Goal: Check status: Check status

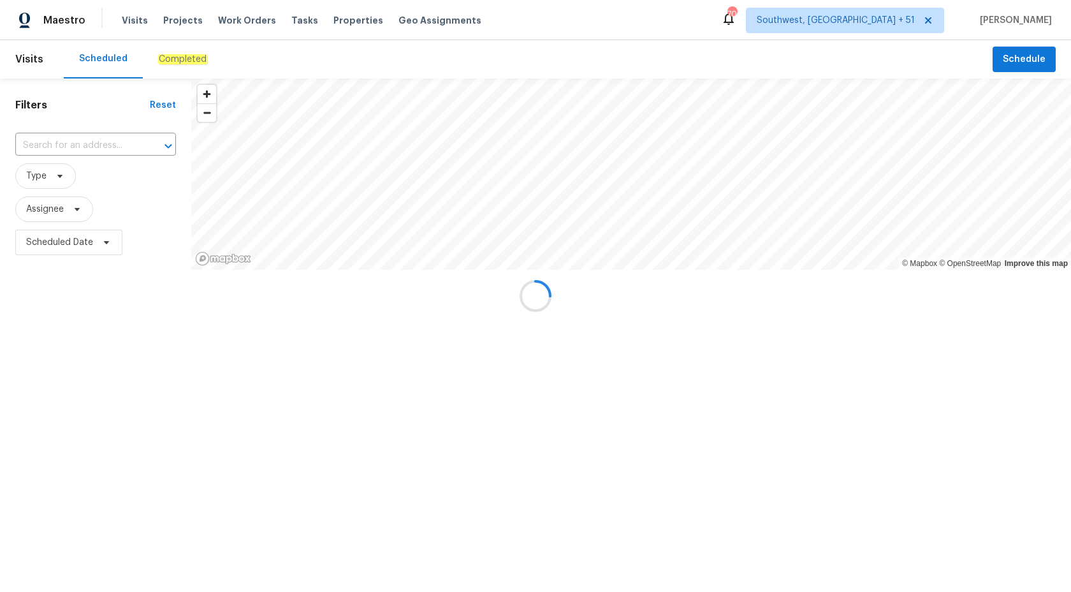
click at [169, 55] on div at bounding box center [535, 296] width 1071 height 592
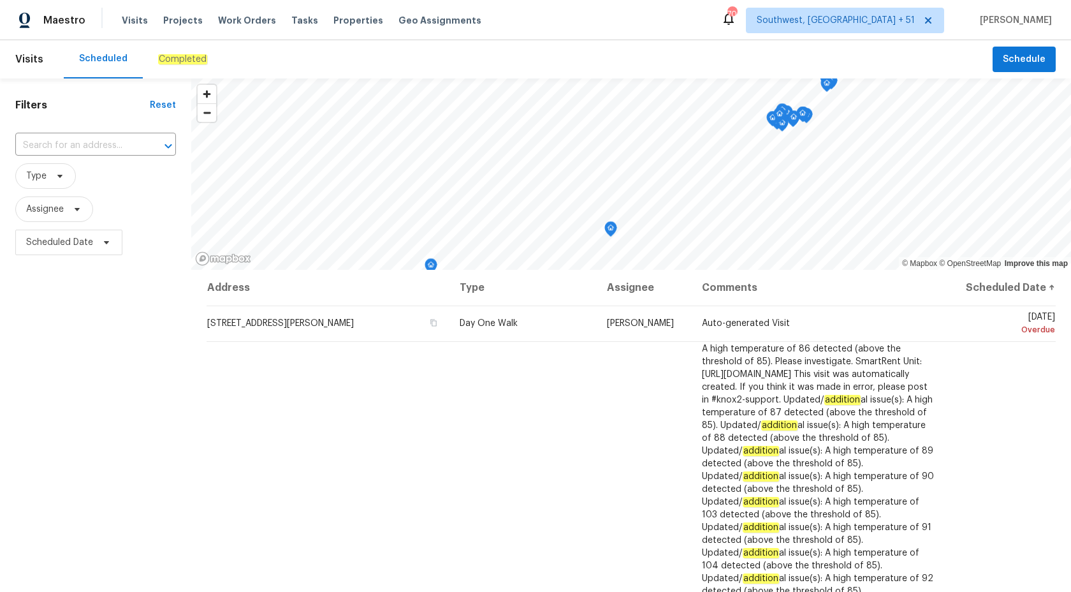
click at [175, 61] on em "Completed" at bounding box center [182, 59] width 49 height 10
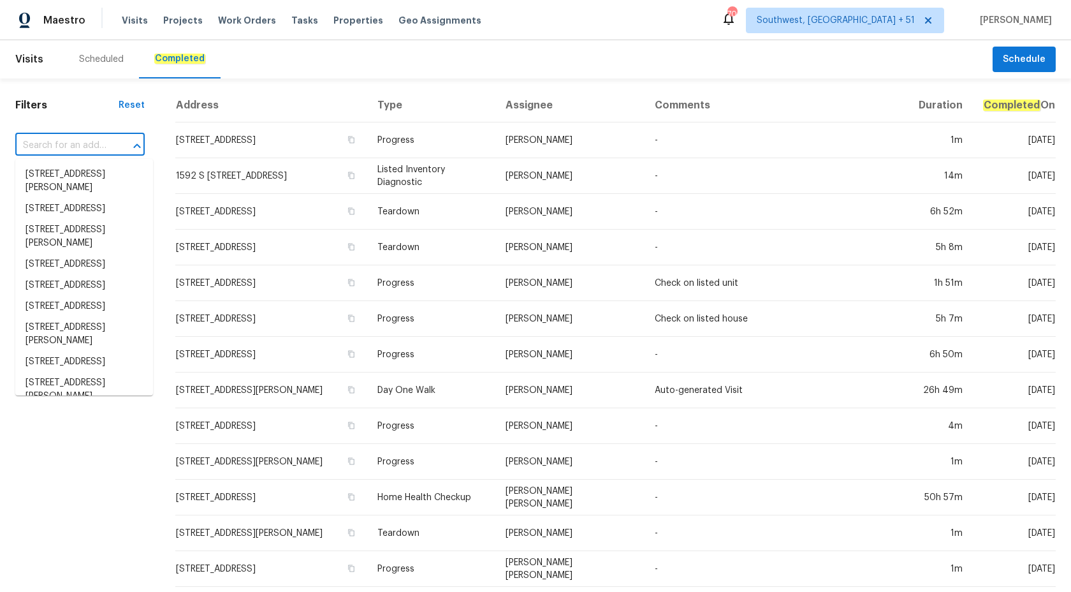
click at [71, 142] on input "text" at bounding box center [62, 146] width 94 height 20
paste input "9558 Whispering Brook Dr, Tampa, FL 33647"
type input "9558 Whispering Brook Dr, Tampa, FL 33647"
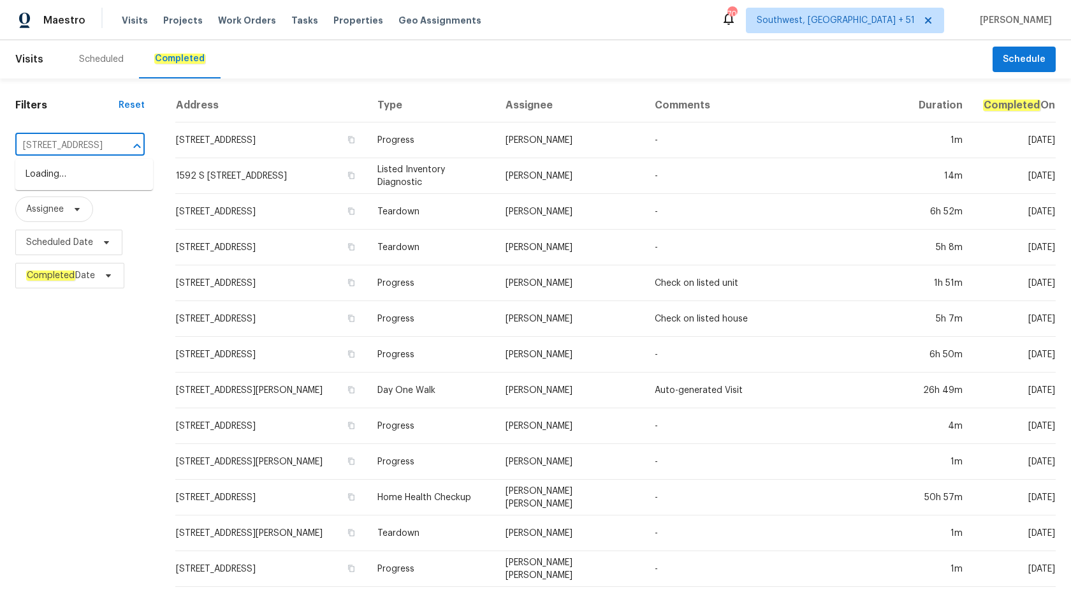
scroll to position [0, 91]
click at [71, 179] on li "19558 Whispering Brook Dr, Tampa, FL 33647" at bounding box center [84, 174] width 138 height 21
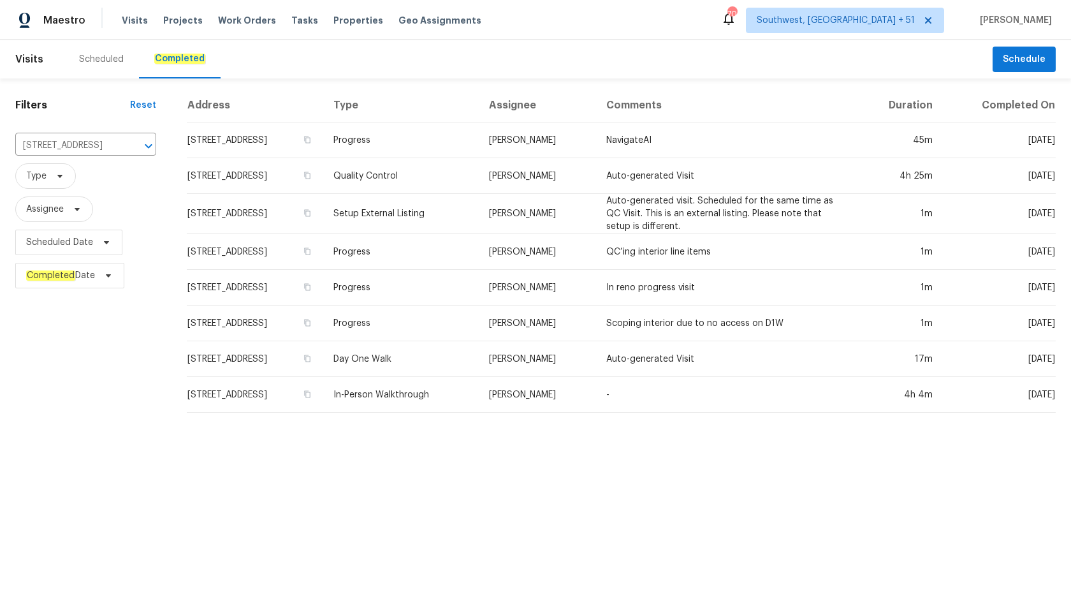
click at [479, 165] on td "Quality Control" at bounding box center [401, 176] width 156 height 36
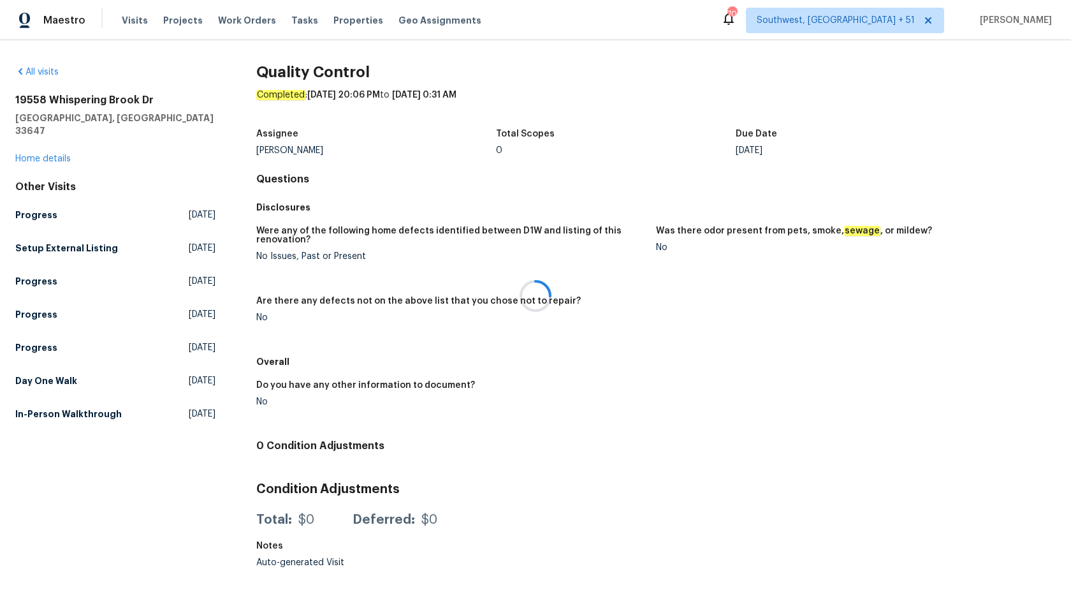
click at [48, 147] on div at bounding box center [535, 296] width 1071 height 592
click at [44, 154] on link "Home details" at bounding box center [42, 158] width 55 height 9
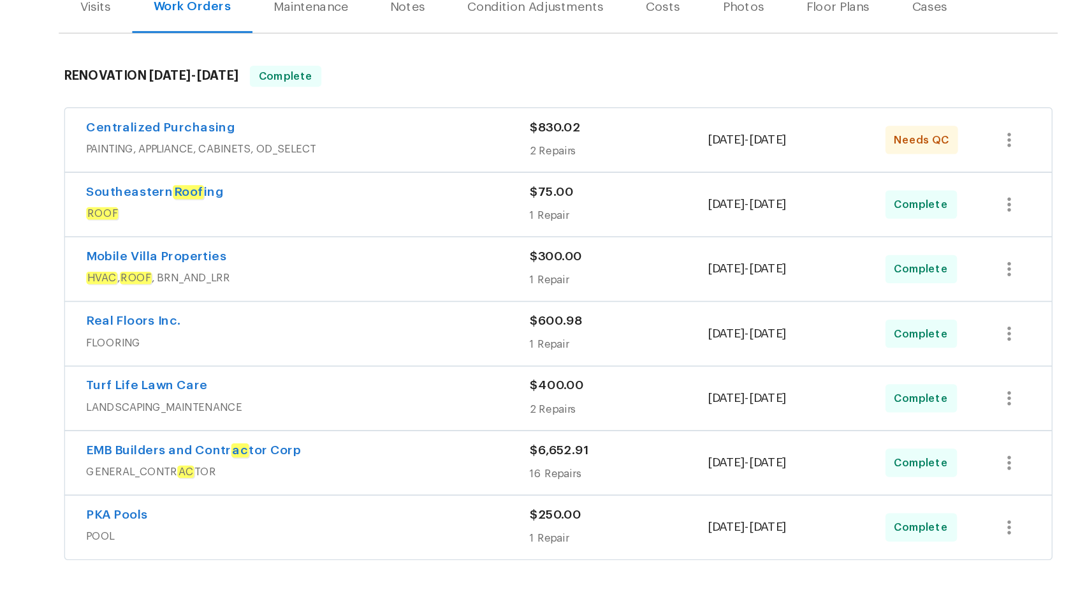
scroll to position [124, 0]
click at [488, 183] on div "Centralized Purchasing" at bounding box center [355, 175] width 320 height 15
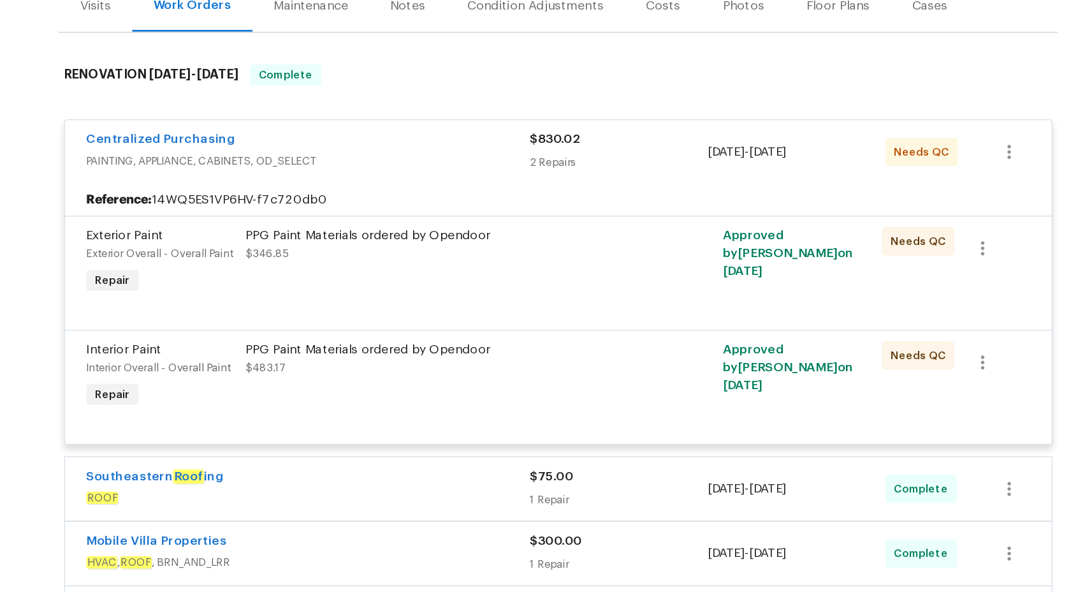
click at [481, 195] on span "PAINTING, APPLIANCE, CABINETS, OD_SELECT" at bounding box center [355, 199] width 320 height 13
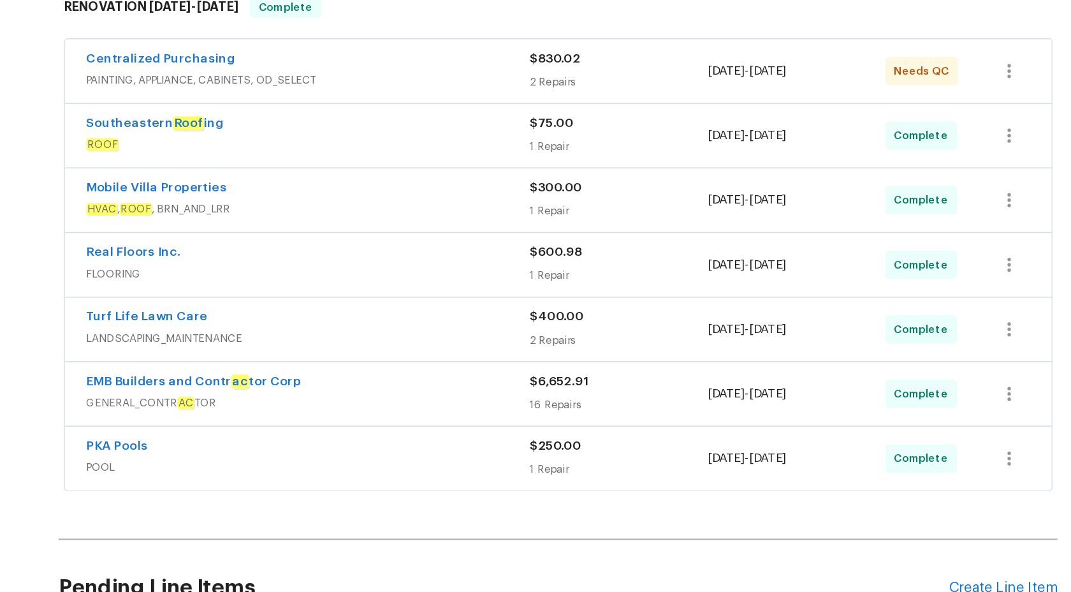
scroll to position [218, 0]
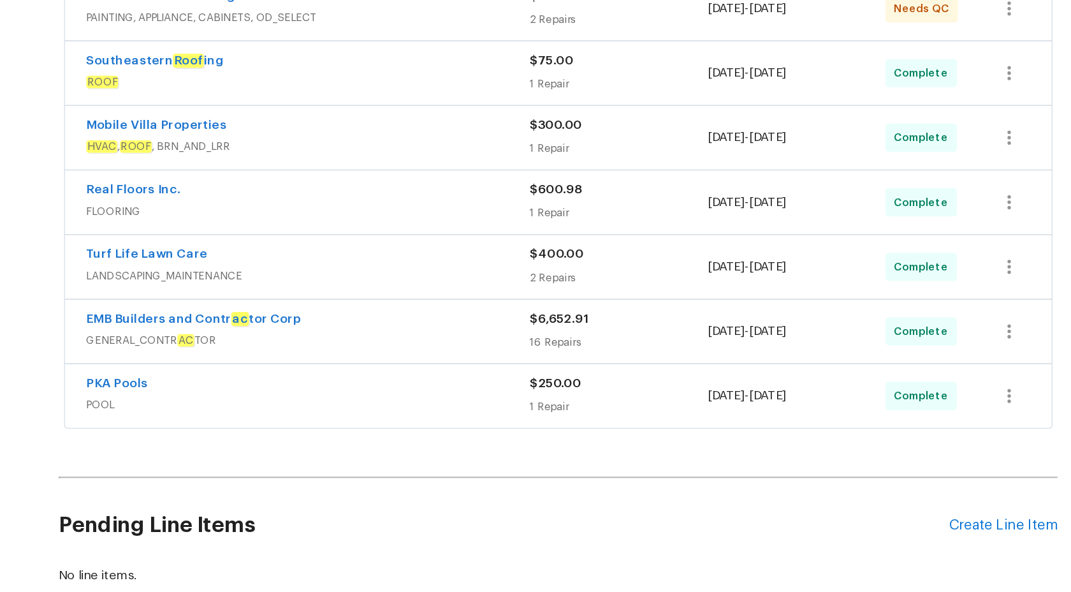
click at [457, 335] on span "GENERAL_CONTR AC TOR" at bounding box center [355, 329] width 320 height 13
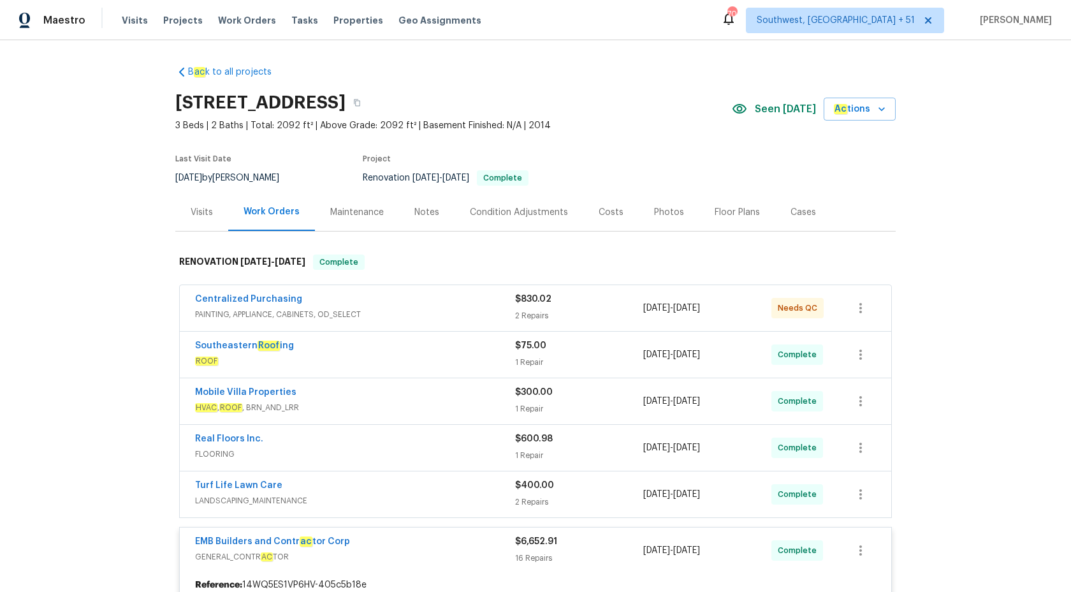
scroll to position [416, 0]
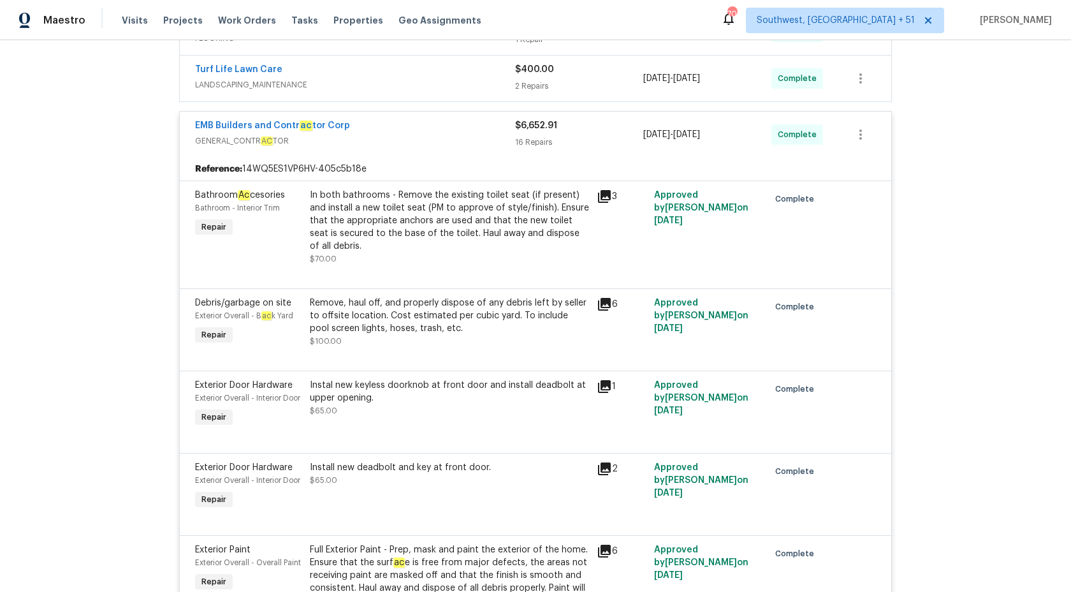
click at [455, 337] on div "Remove, haul off, and properly dispose of any debris left by seller to offsite …" at bounding box center [449, 322] width 279 height 51
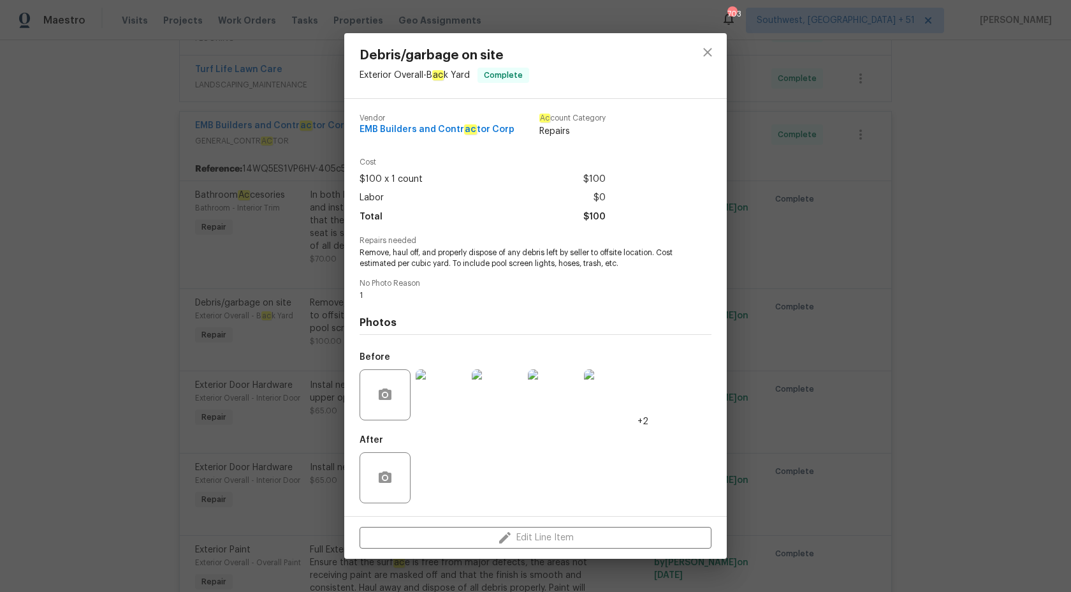
click at [194, 163] on div "Debris/garbage on site Exterior Overall - B ac k Yard Complete Vendor EMB Build…" at bounding box center [535, 296] width 1071 height 592
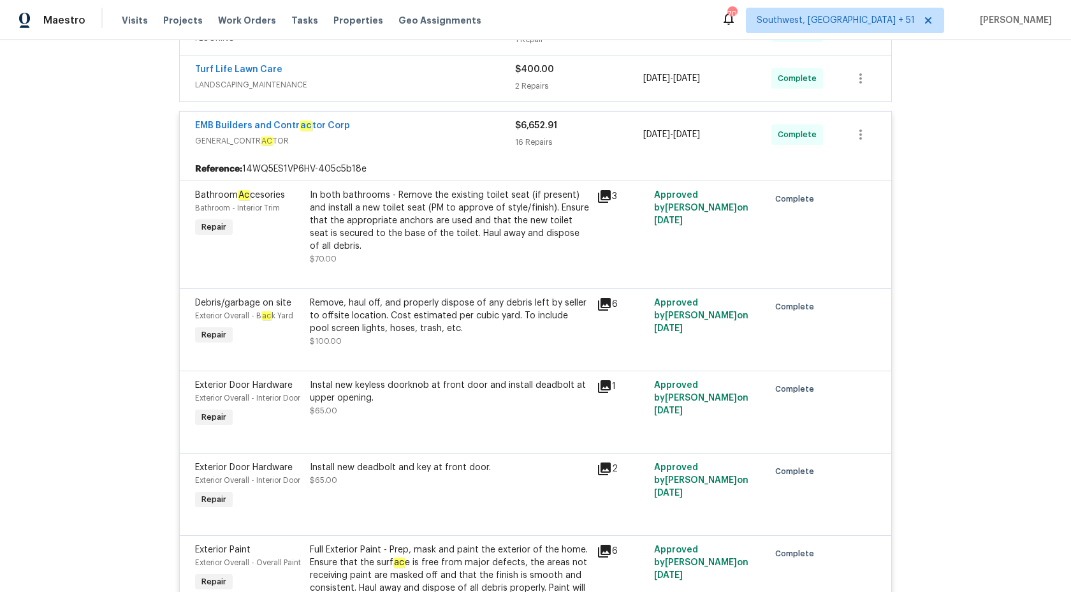
scroll to position [0, 0]
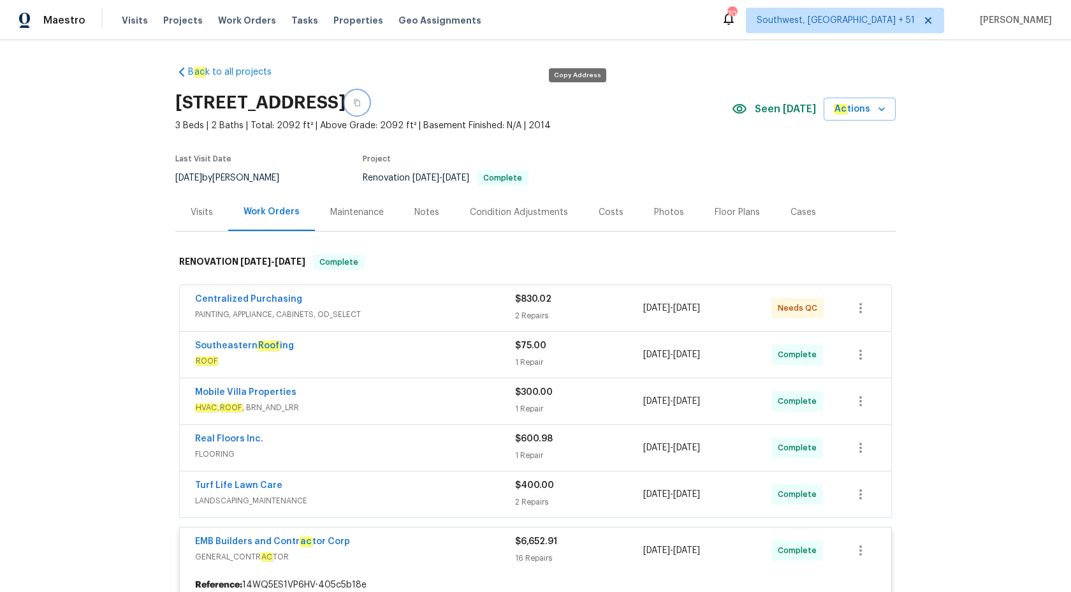
click at [361, 103] on icon "button" at bounding box center [357, 103] width 8 height 8
click at [61, 20] on span "Maestro" at bounding box center [64, 20] width 42 height 13
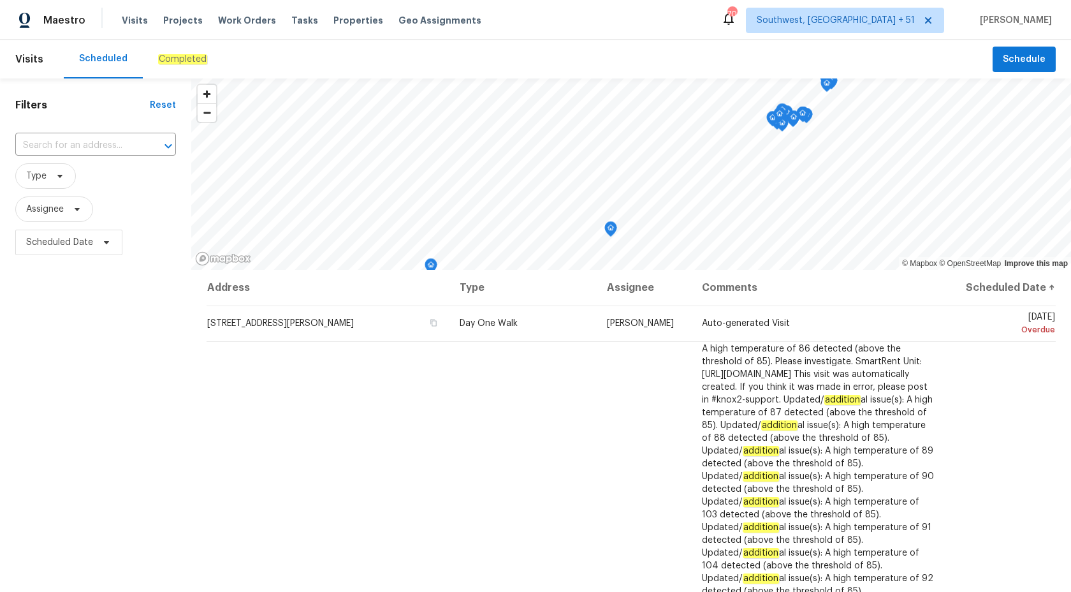
click at [169, 55] on em "Completed" at bounding box center [182, 59] width 49 height 10
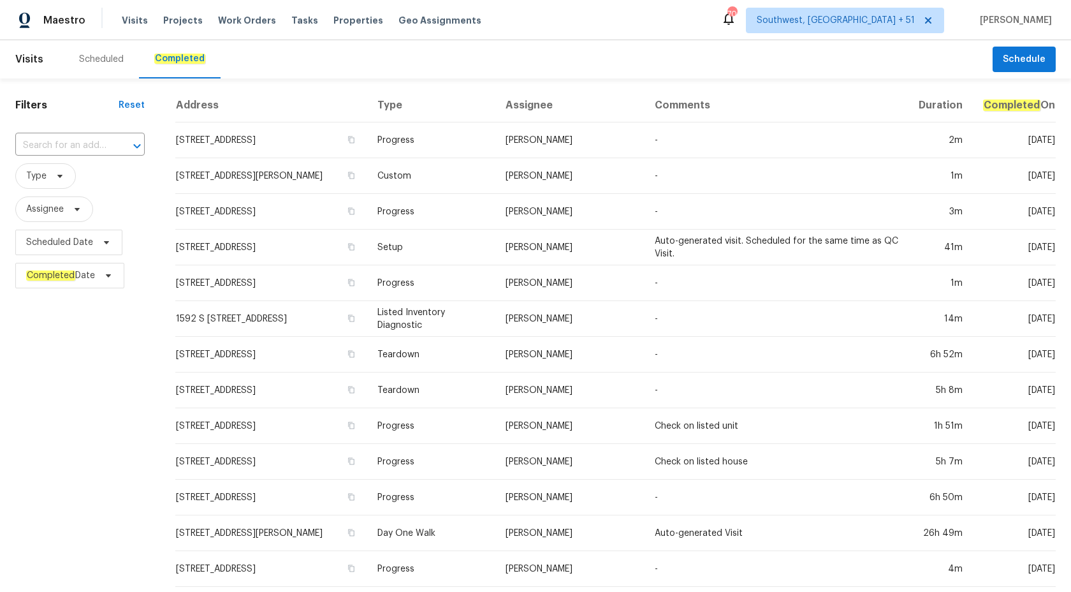
click at [90, 147] on input "text" at bounding box center [62, 146] width 94 height 20
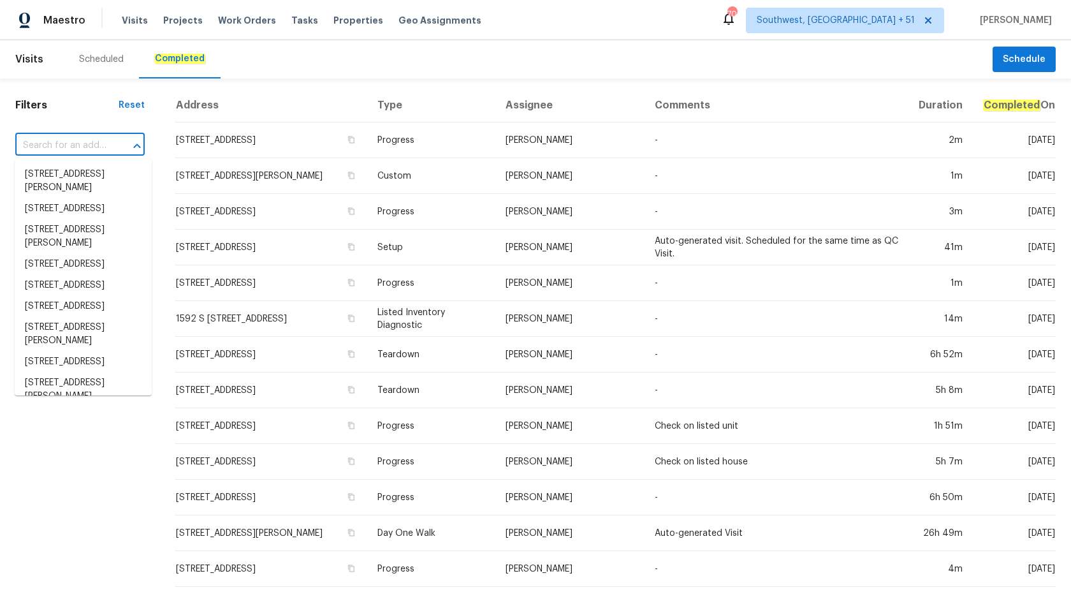
paste input "227 Plantation St, Worcester, MA 01604"
type input "227 Plantation St, Worcester, MA 01604"
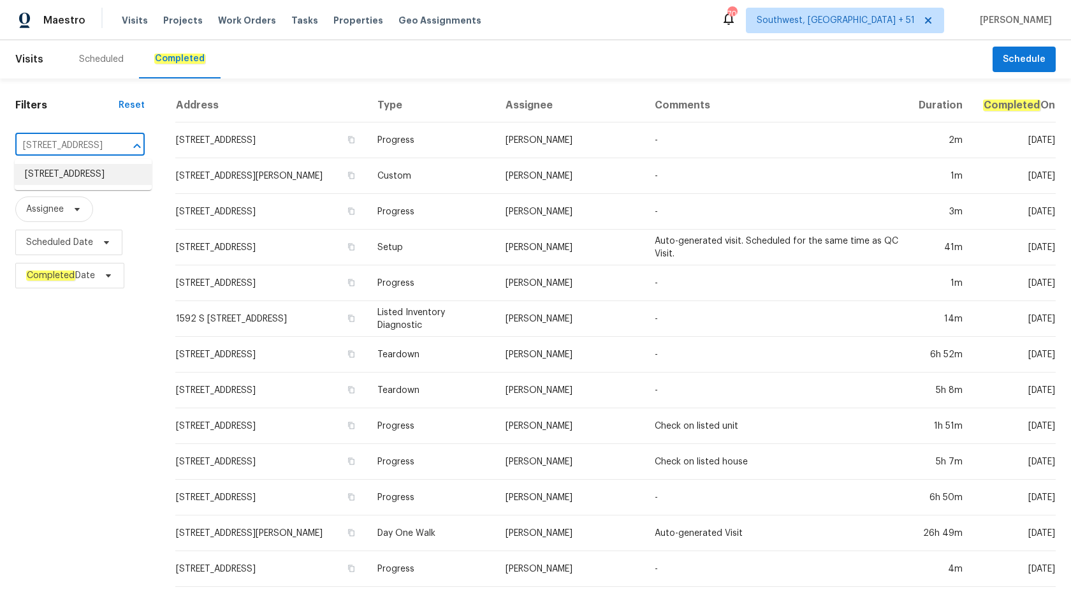
click at [73, 180] on li "227 Plantation St, Worcester, MA 01604" at bounding box center [83, 174] width 137 height 21
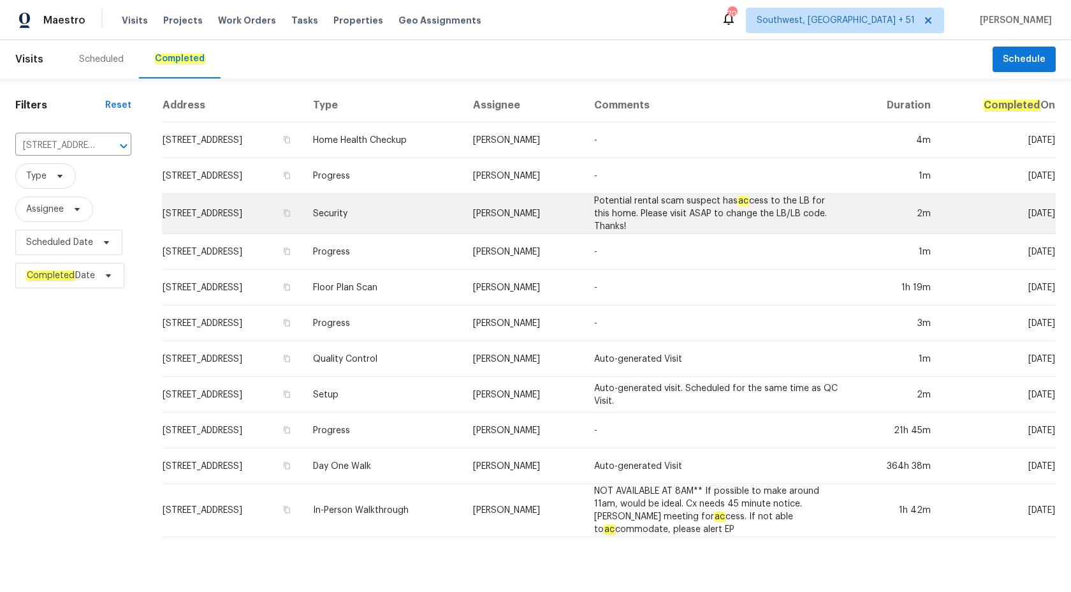
click at [584, 219] on td "Brian Mothes" at bounding box center [523, 214] width 121 height 40
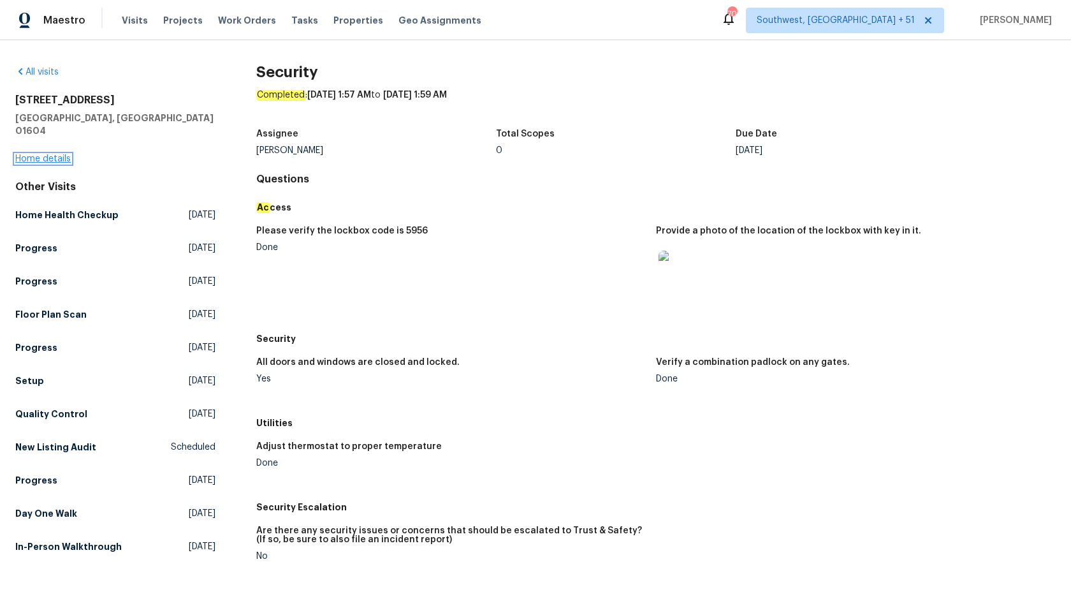
click at [54, 154] on link "Home details" at bounding box center [42, 158] width 55 height 9
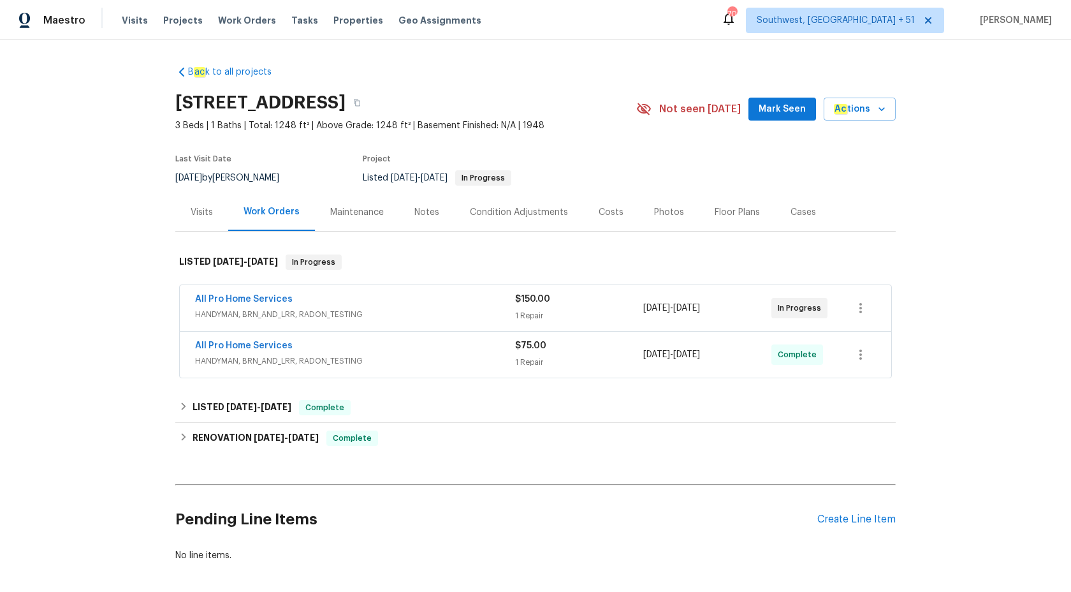
scroll to position [57, 0]
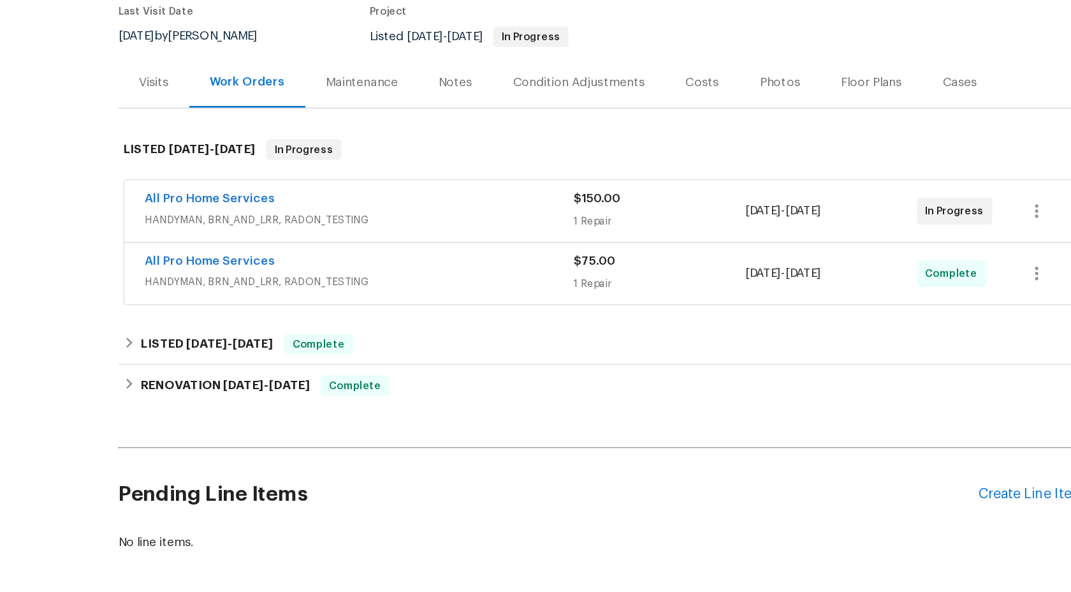
click at [406, 300] on span "HANDYMAN, BRN_AND_LRR, RADON_TESTING" at bounding box center [355, 304] width 320 height 13
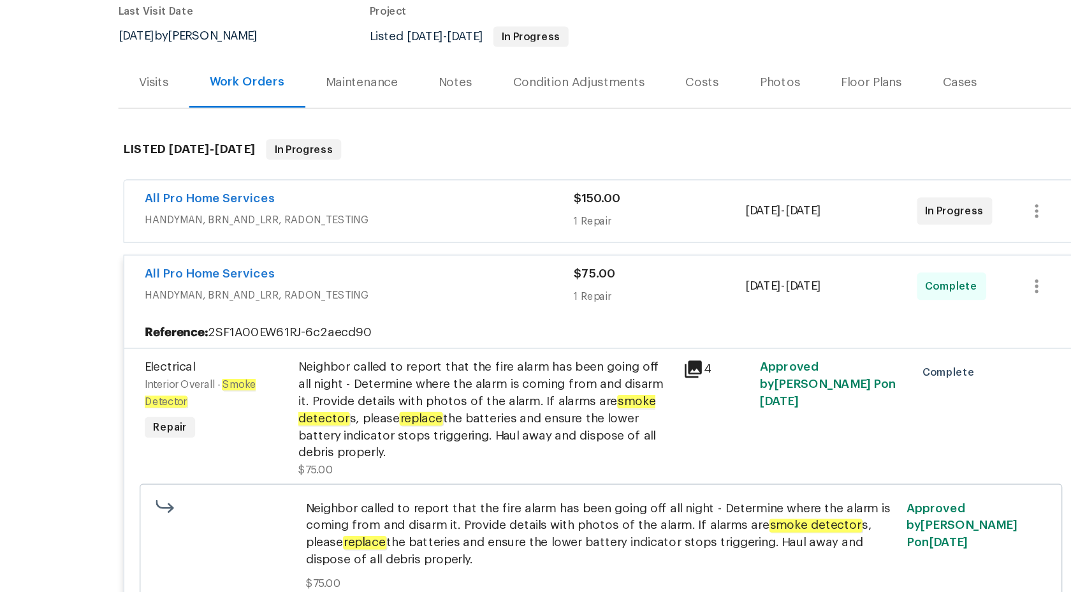
click at [429, 266] on div "All Pro Home Services HANDYMAN, BRN_AND_LRR, RADON_TESTING" at bounding box center [355, 251] width 320 height 31
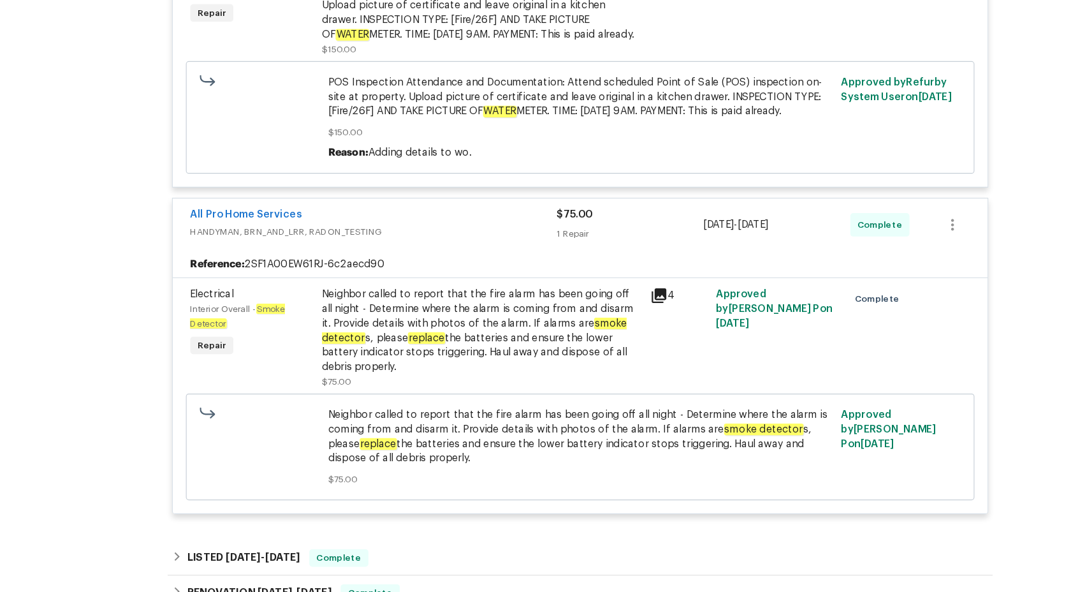
scroll to position [549, 0]
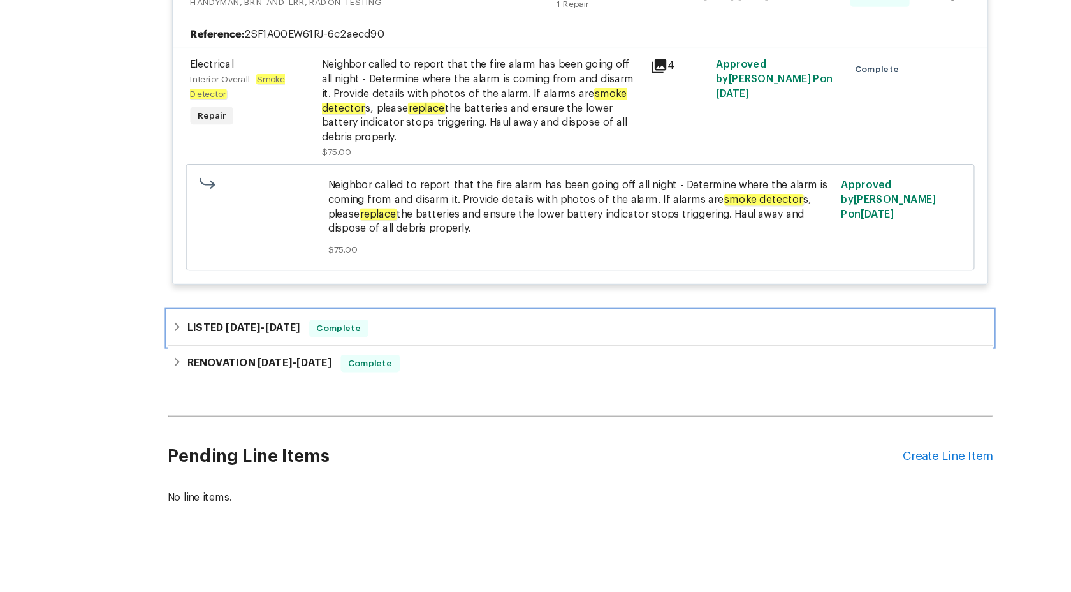
click at [363, 343] on div "LISTED 6/27/25 - 6/30/25 Complete" at bounding box center [535, 350] width 713 height 15
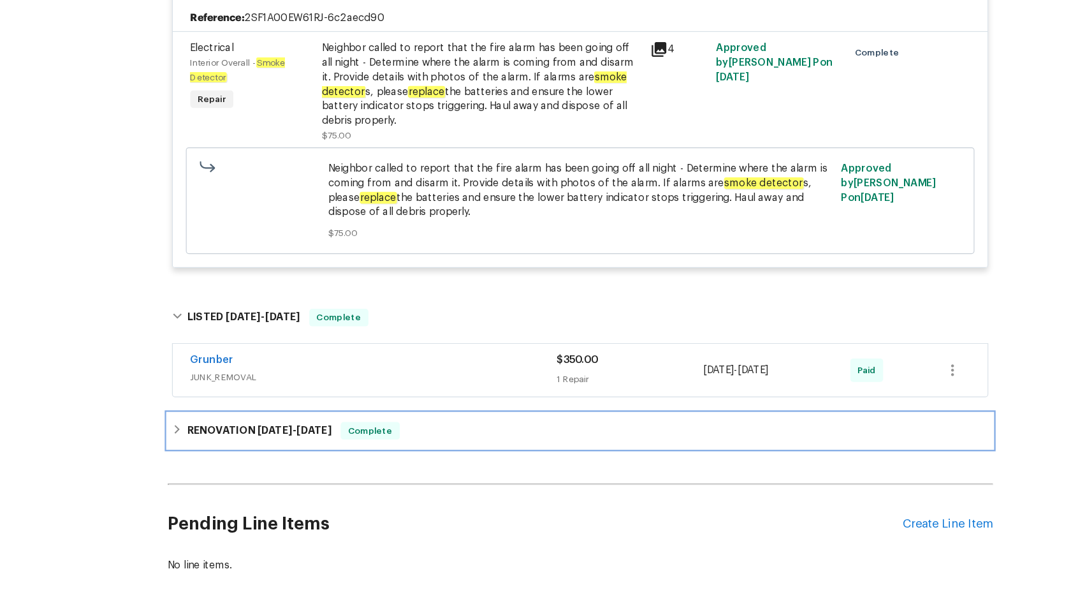
click at [371, 447] on span "Complete" at bounding box center [352, 440] width 49 height 13
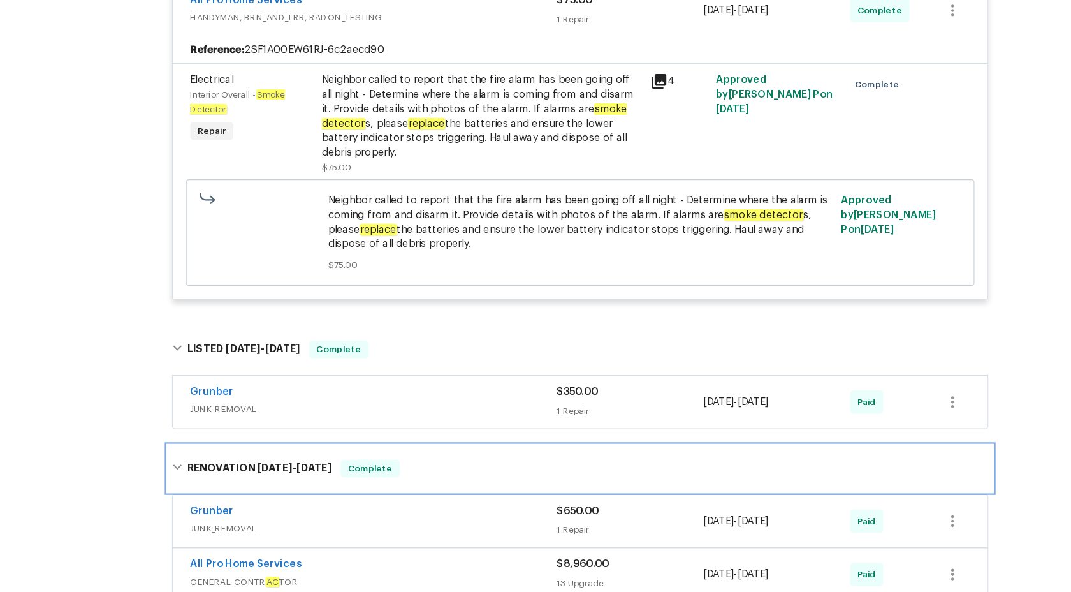
scroll to position [493, 0]
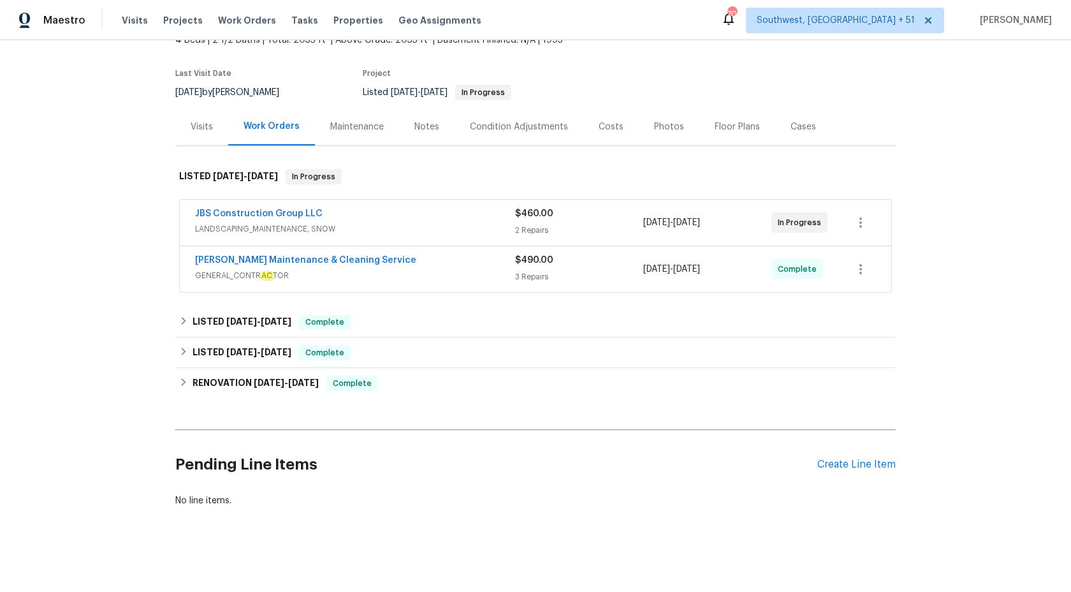
scroll to position [87, 0]
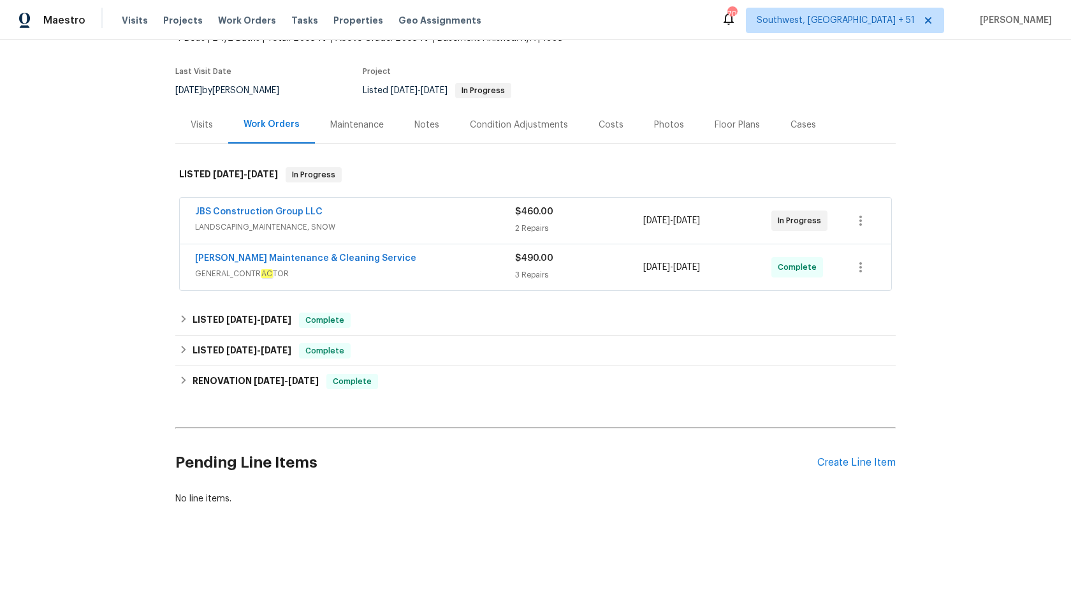
click at [441, 265] on div "Baker's Maintenance & Cleaning Service" at bounding box center [355, 259] width 320 height 15
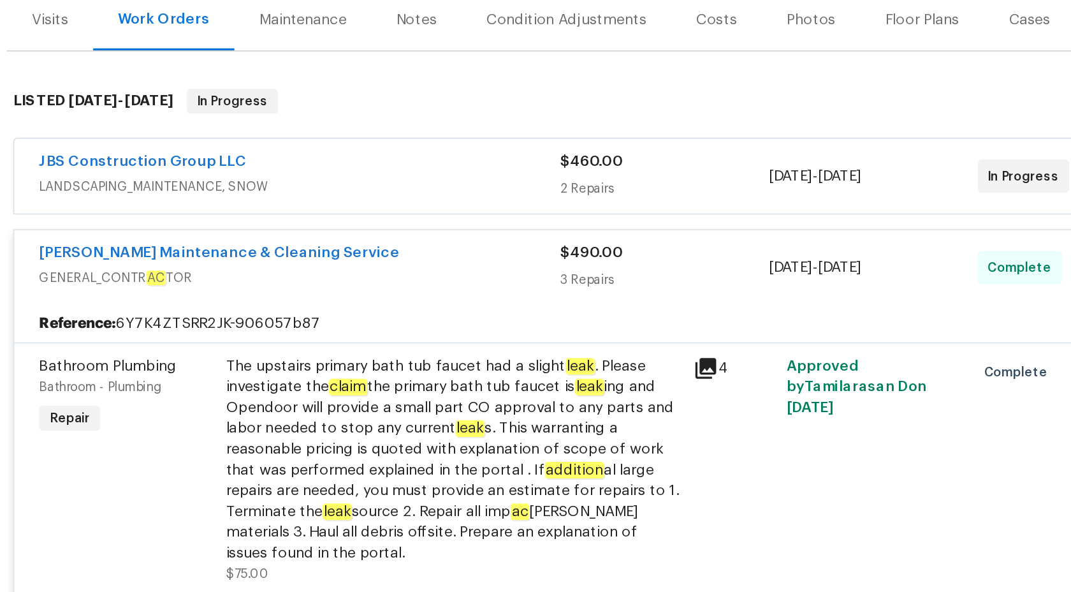
scroll to position [0, 0]
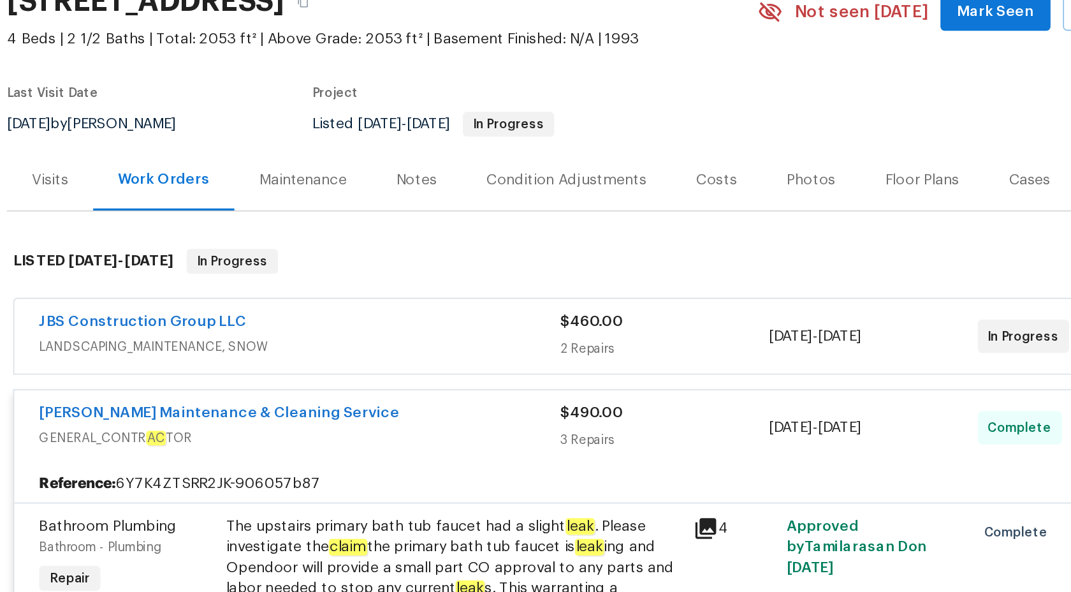
click at [459, 302] on div "JBS Construction Group LLC" at bounding box center [355, 300] width 320 height 15
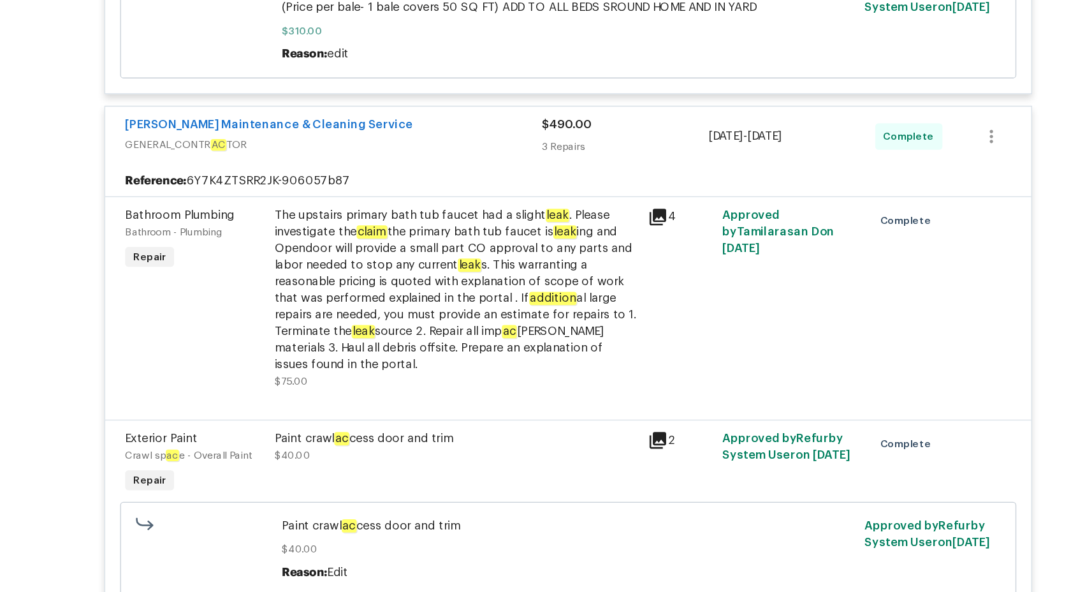
scroll to position [648, 0]
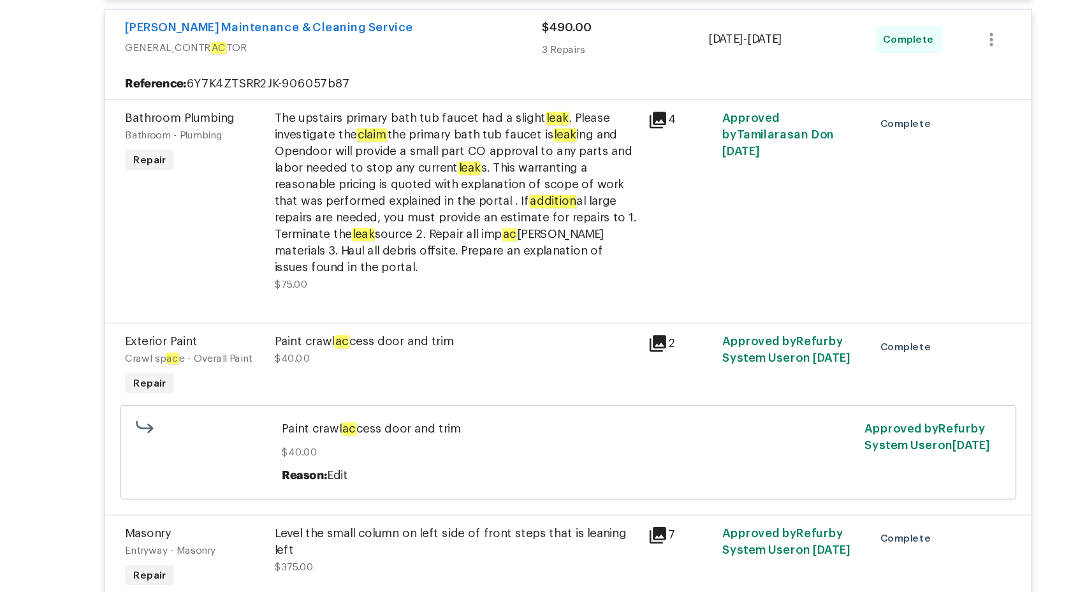
click at [383, 217] on div "The upstairs primary bath tub faucet had a slight leak . Please investigate the…" at bounding box center [449, 200] width 279 height 128
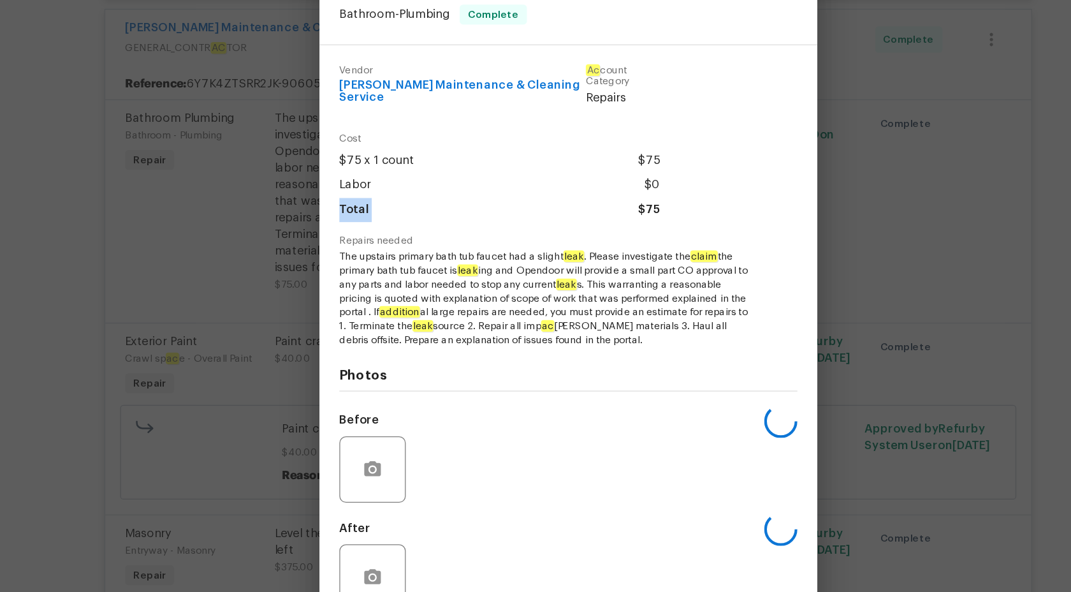
click at [383, 217] on div "Cost $75 x 1 count $75 Labor $0 Total $75" at bounding box center [536, 193] width 352 height 78
click at [428, 261] on span "The upstairs primary bath tub faucet had a slight leak . Please investigate the…" at bounding box center [518, 280] width 317 height 75
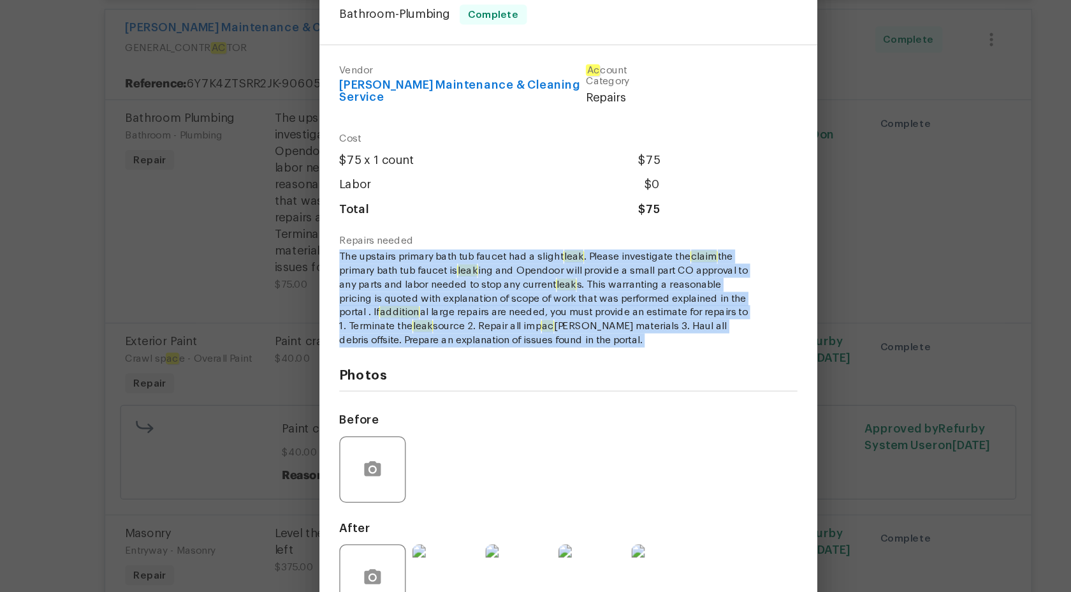
click at [428, 261] on span "The upstairs primary bath tub faucet had a slight leak . Please investigate the…" at bounding box center [518, 280] width 317 height 75
copy span "The upstairs primary bath tub faucet had a slight leak . Please investigate the…"
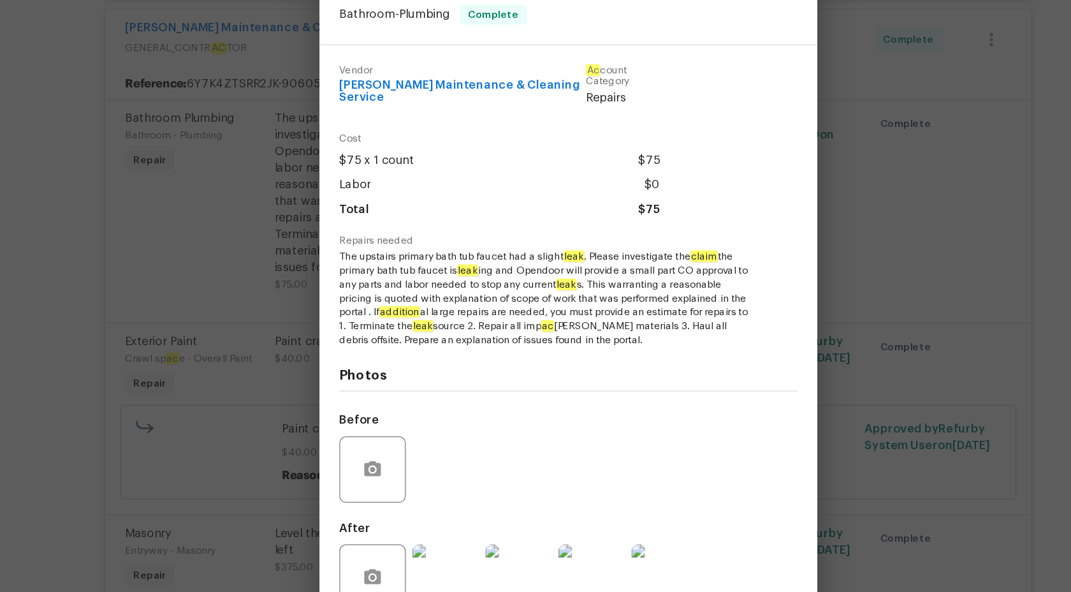
click at [868, 264] on div "Bathroom Plumbing Bathroom - Plumbing Complete Vendor Baker's Maintenance & Cle…" at bounding box center [535, 296] width 1071 height 592
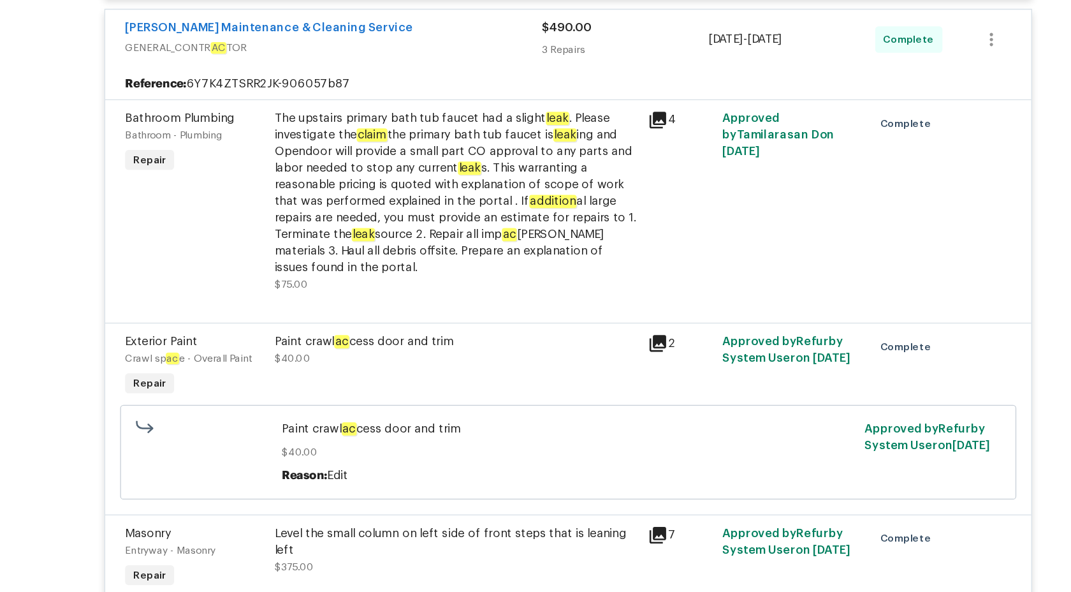
click at [471, 207] on div "The upstairs primary bath tub faucet had a slight leak . Please investigate the…" at bounding box center [449, 200] width 279 height 128
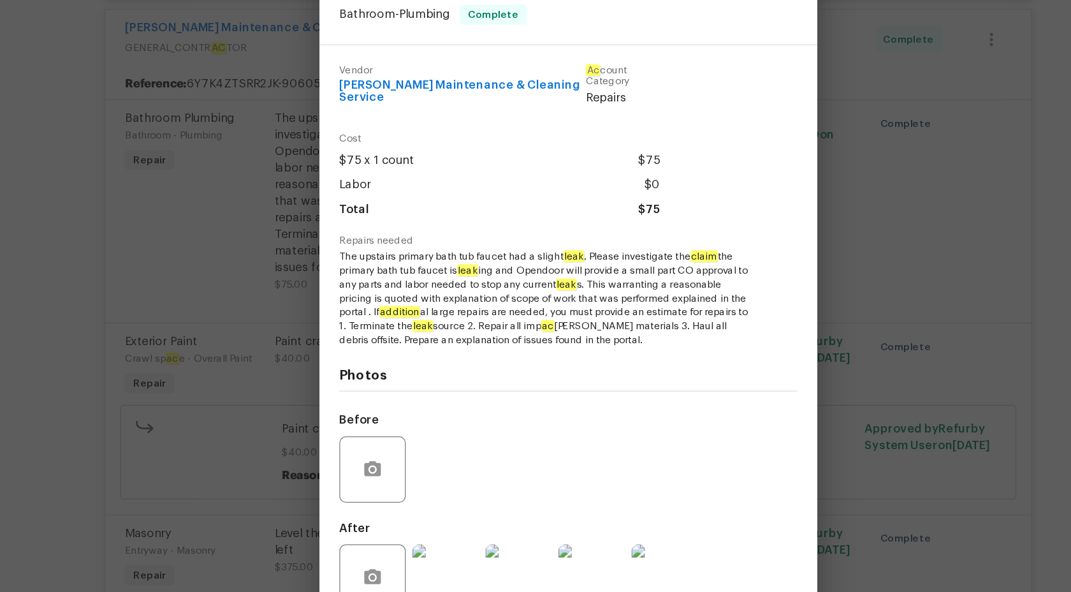
click at [807, 193] on div "Bathroom Plumbing Bathroom - Plumbing Complete Vendor Baker's Maintenance & Cle…" at bounding box center [535, 296] width 1071 height 592
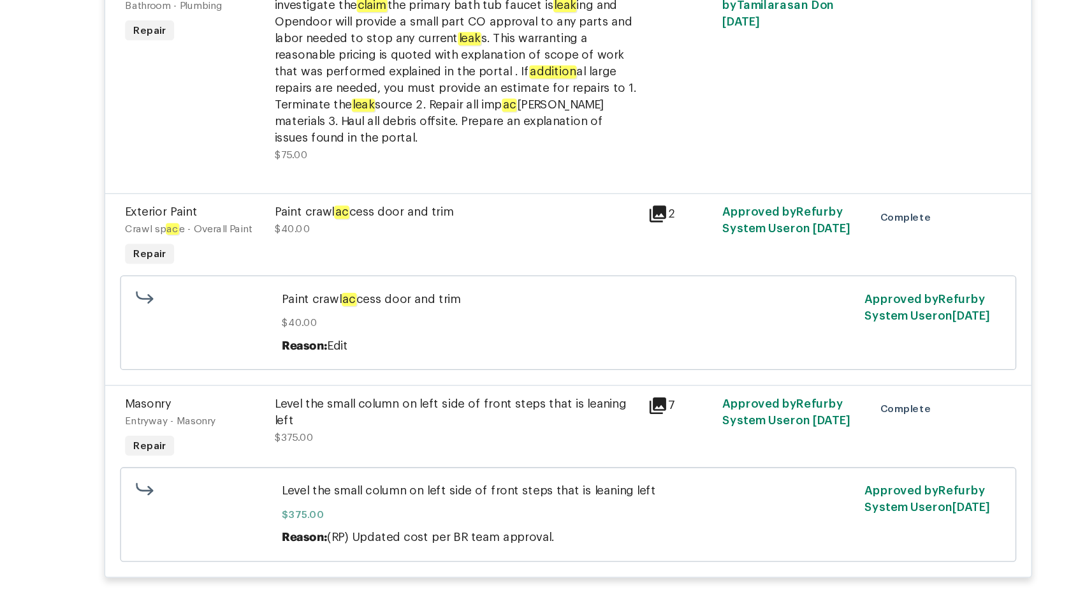
scroll to position [569, 0]
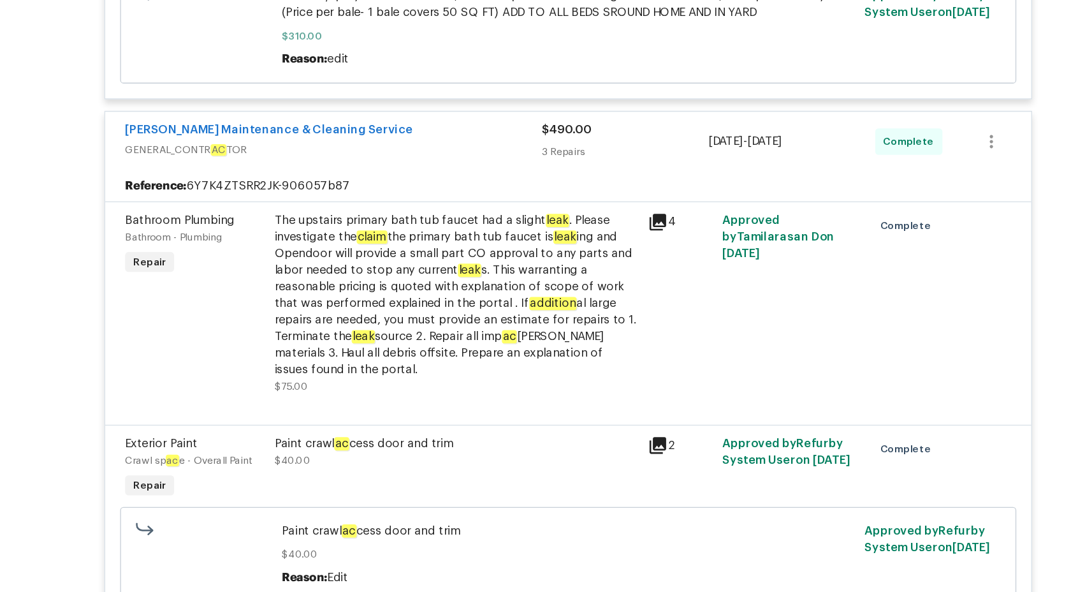
click at [531, 164] on div "3 Repairs" at bounding box center [579, 167] width 128 height 13
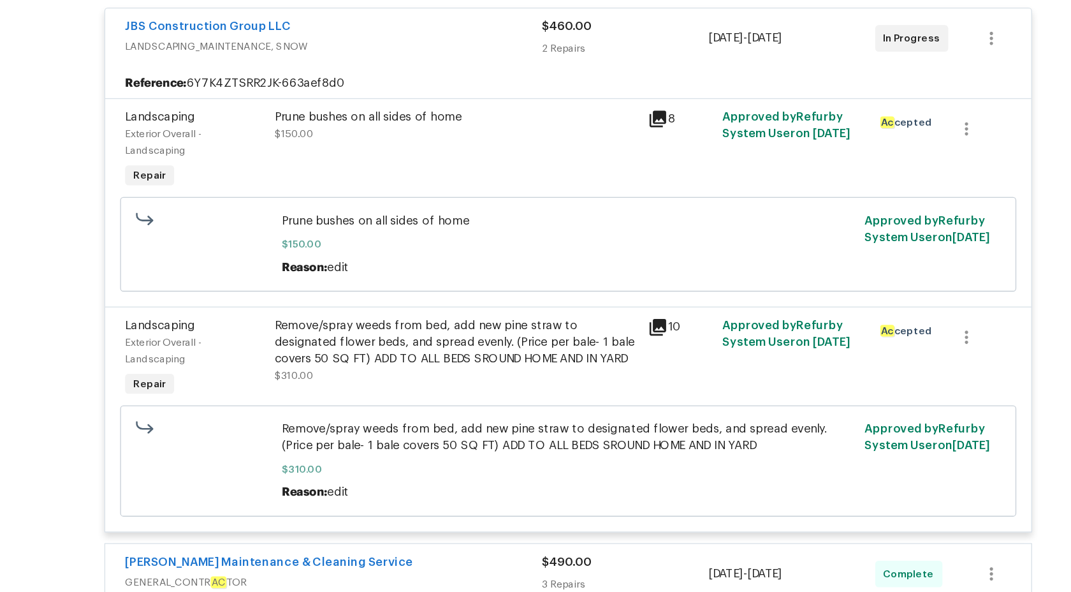
click at [531, 170] on div "2 Repairs" at bounding box center [579, 174] width 128 height 13
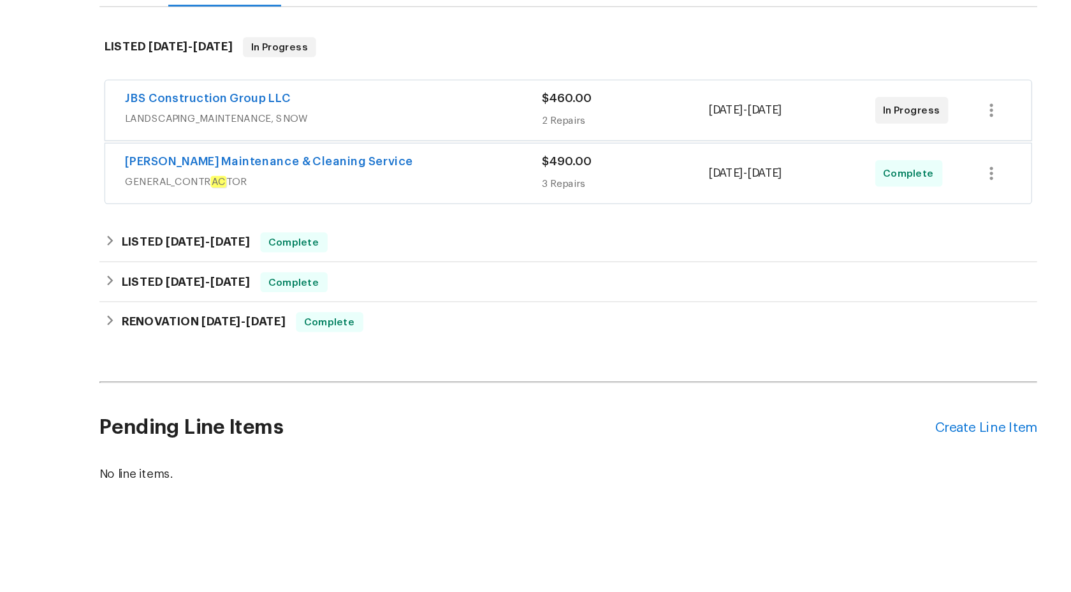
scroll to position [87, 0]
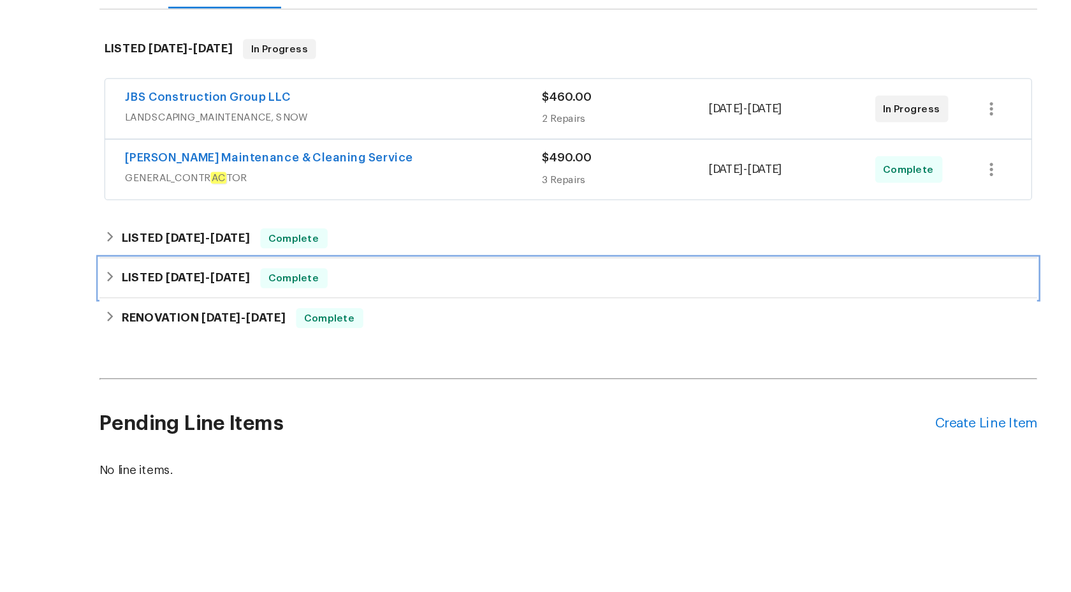
click at [346, 358] on div "Complete" at bounding box center [325, 350] width 52 height 15
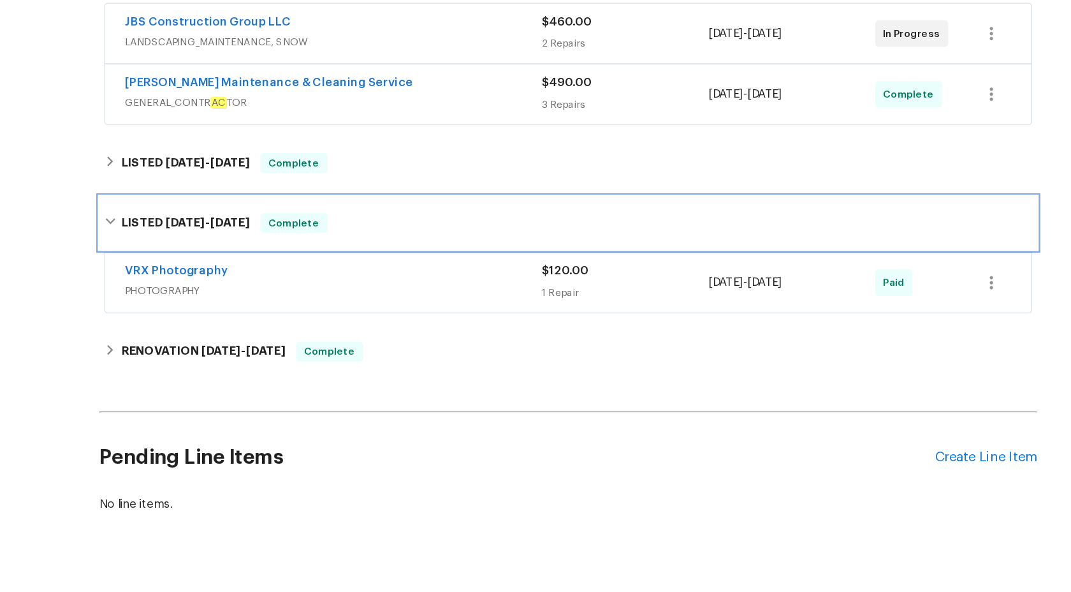
scroll to position [171, 0]
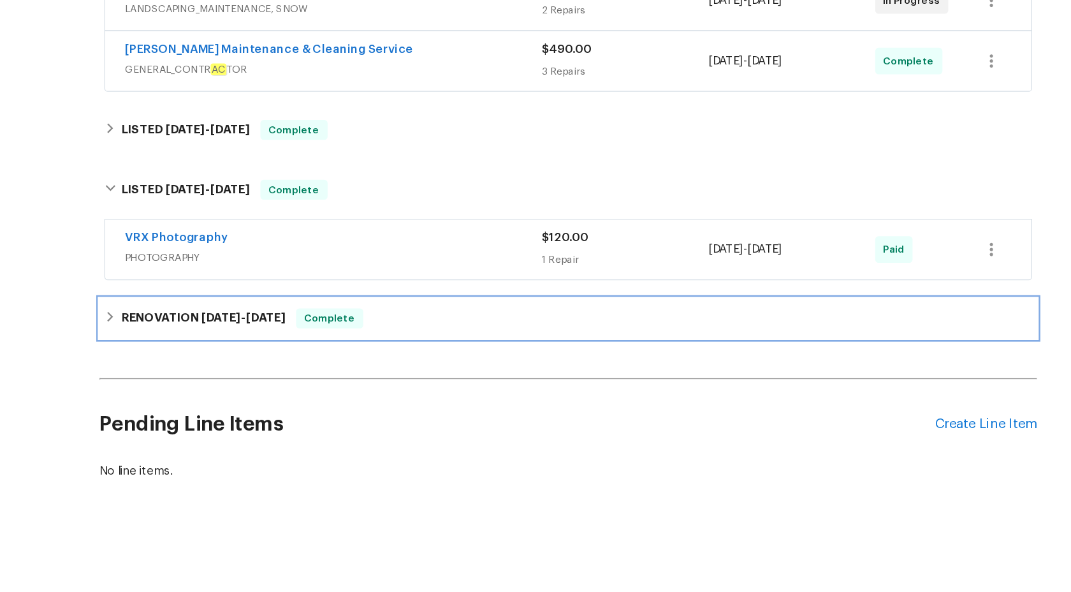
click at [339, 378] on span "Complete" at bounding box center [352, 381] width 49 height 13
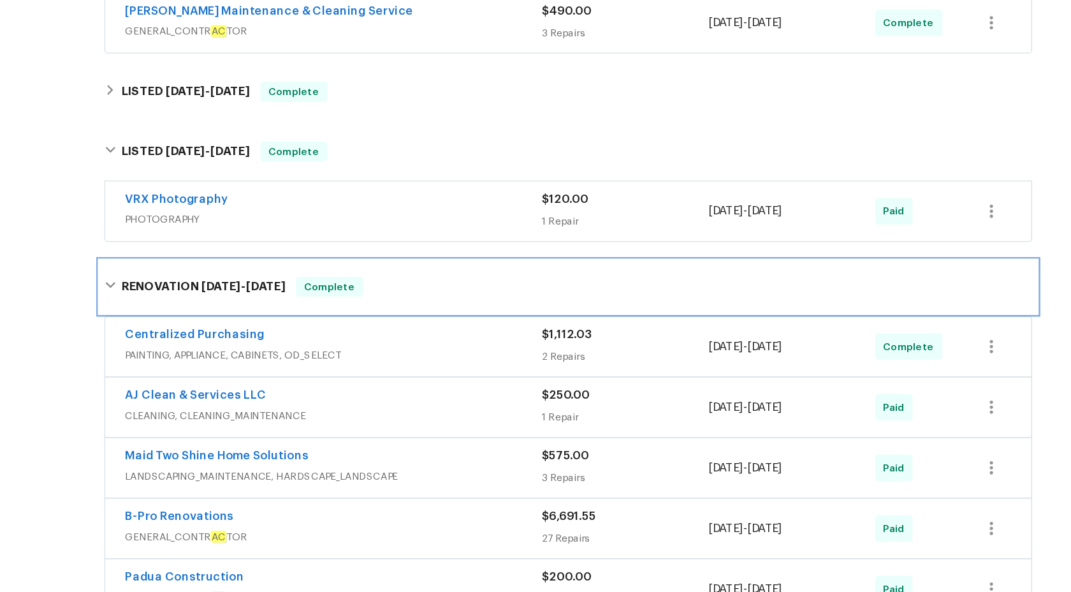
scroll to position [0, 0]
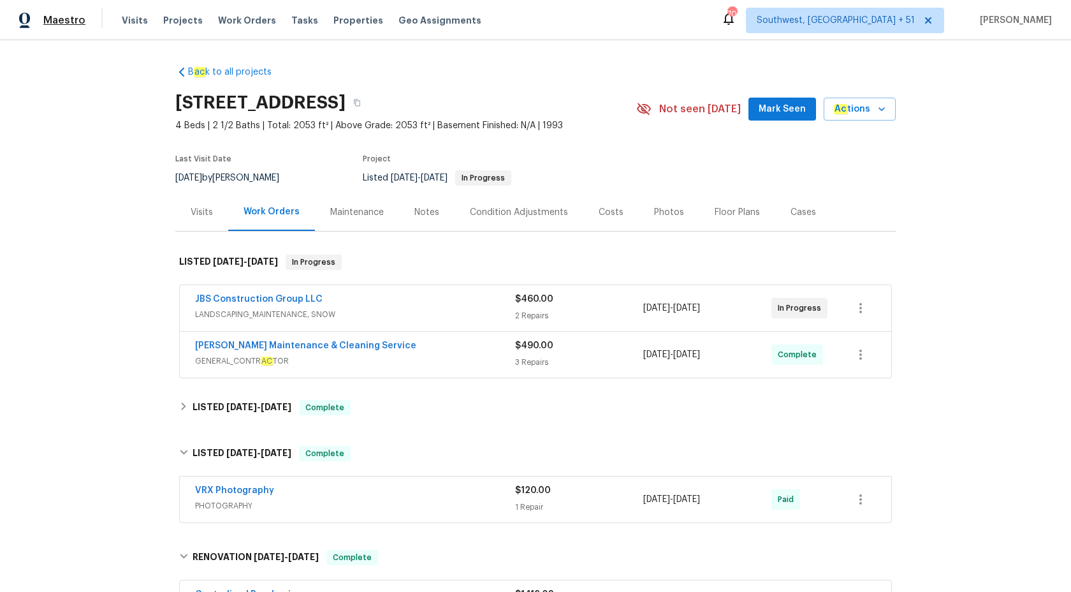
click at [53, 25] on span "Maestro" at bounding box center [64, 20] width 42 height 13
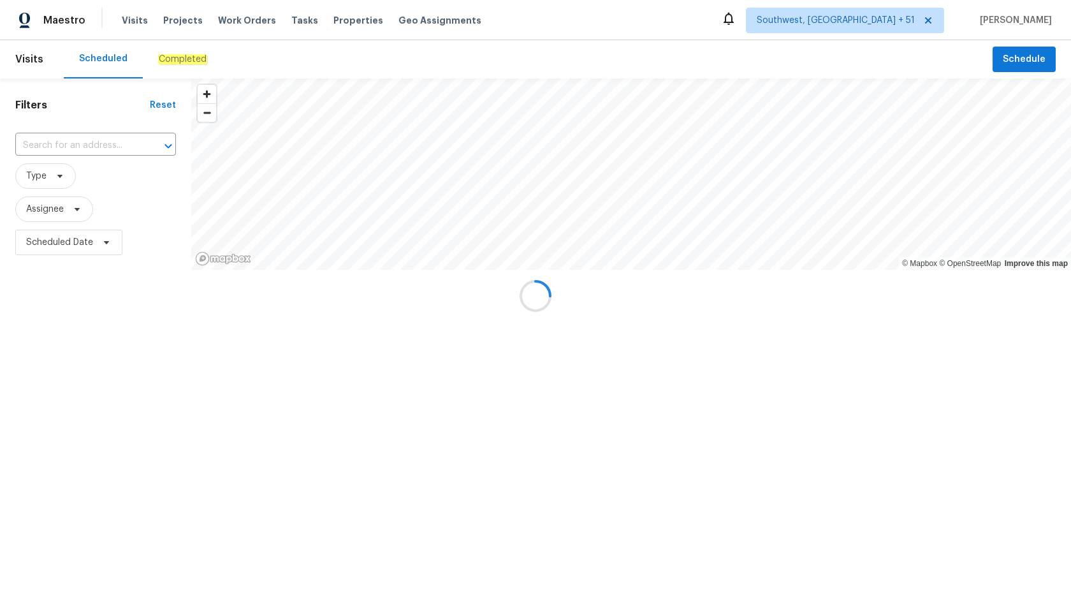
click at [175, 66] on div at bounding box center [535, 296] width 1071 height 592
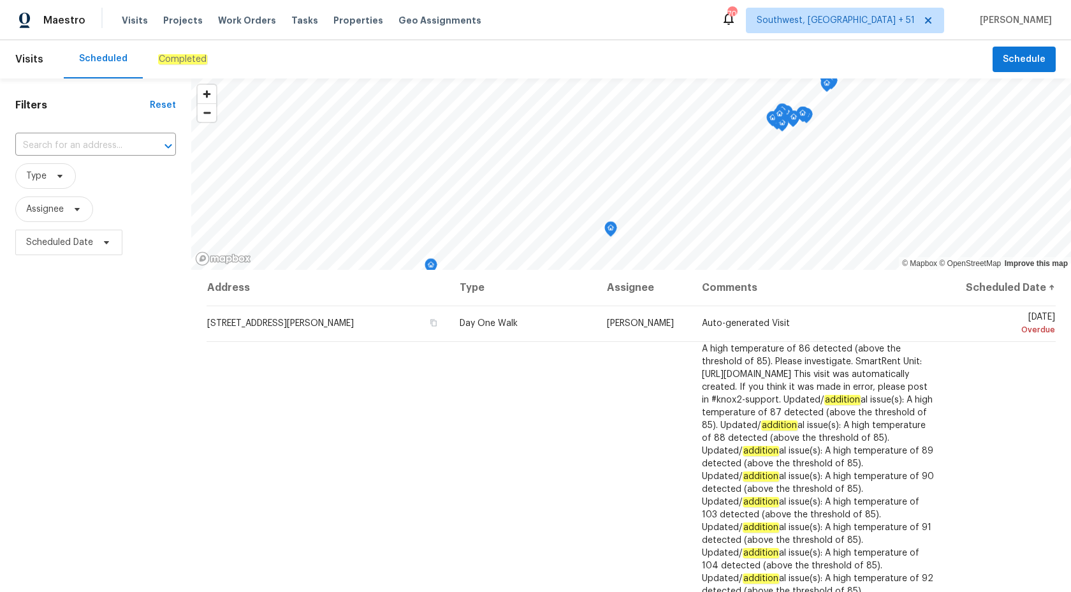
click at [169, 71] on div "Completed" at bounding box center [183, 59] width 80 height 38
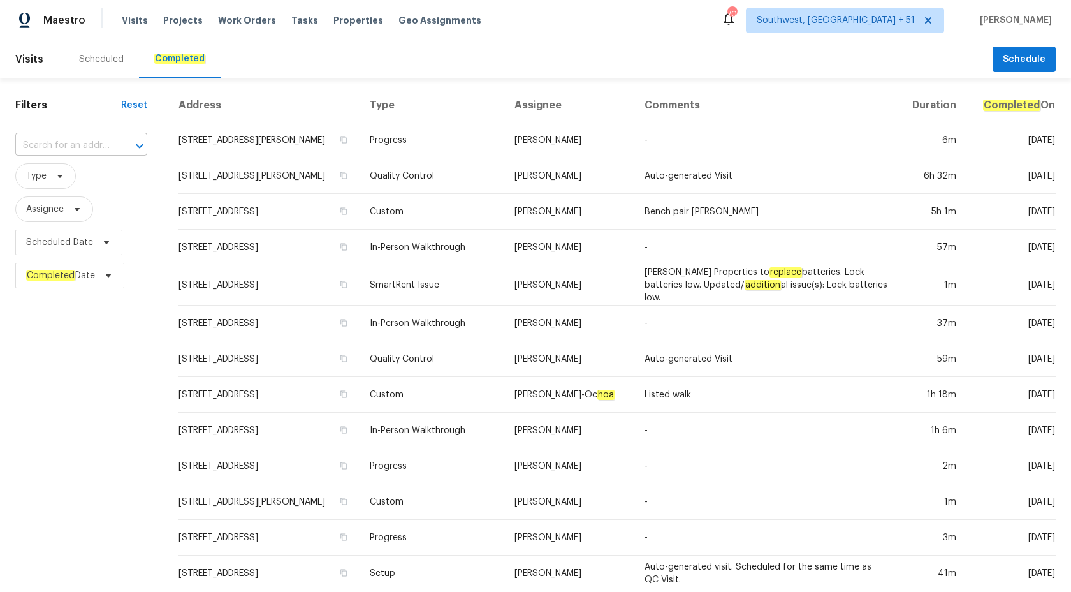
click at [70, 144] on input "text" at bounding box center [63, 146] width 96 height 20
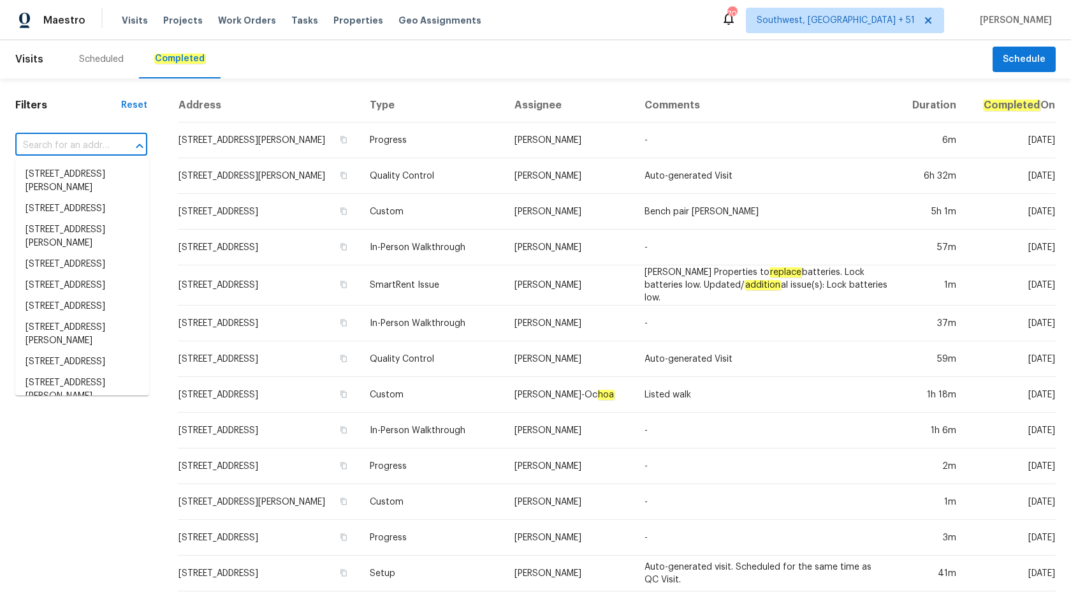
paste input "[STREET_ADDRESS][PERSON_NAME]"
type input "[STREET_ADDRESS][PERSON_NAME]"
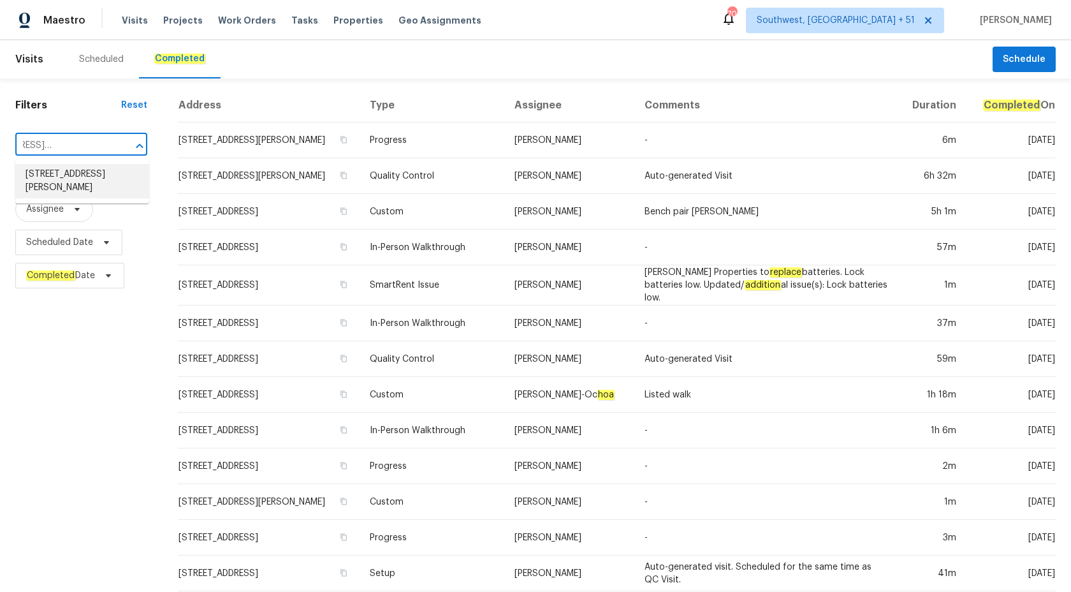
click at [106, 195] on li "[STREET_ADDRESS][PERSON_NAME]" at bounding box center [82, 181] width 134 height 34
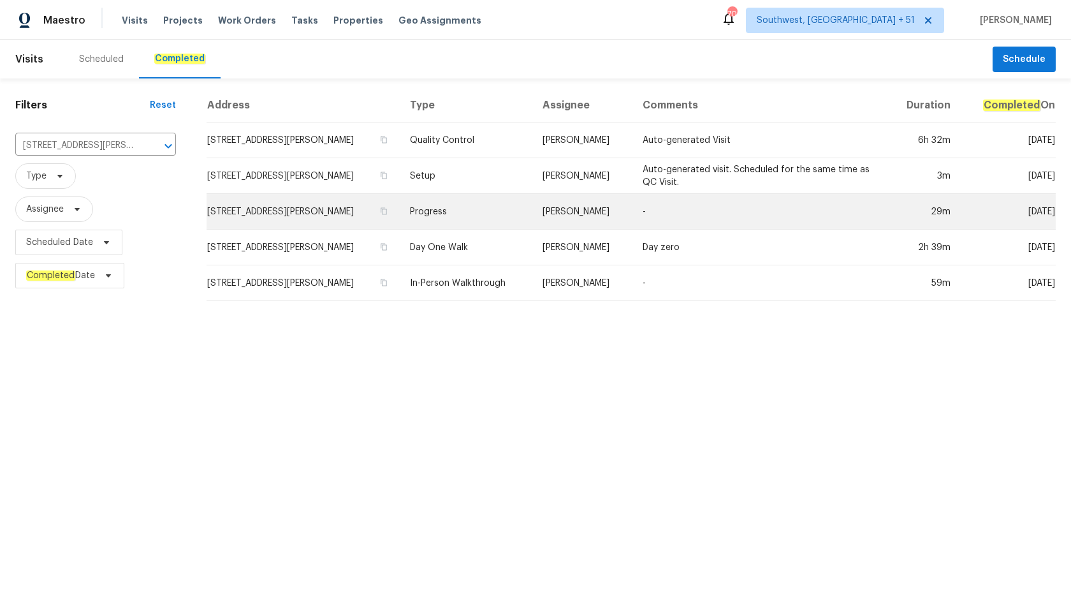
click at [526, 215] on td "Progress" at bounding box center [466, 212] width 133 height 36
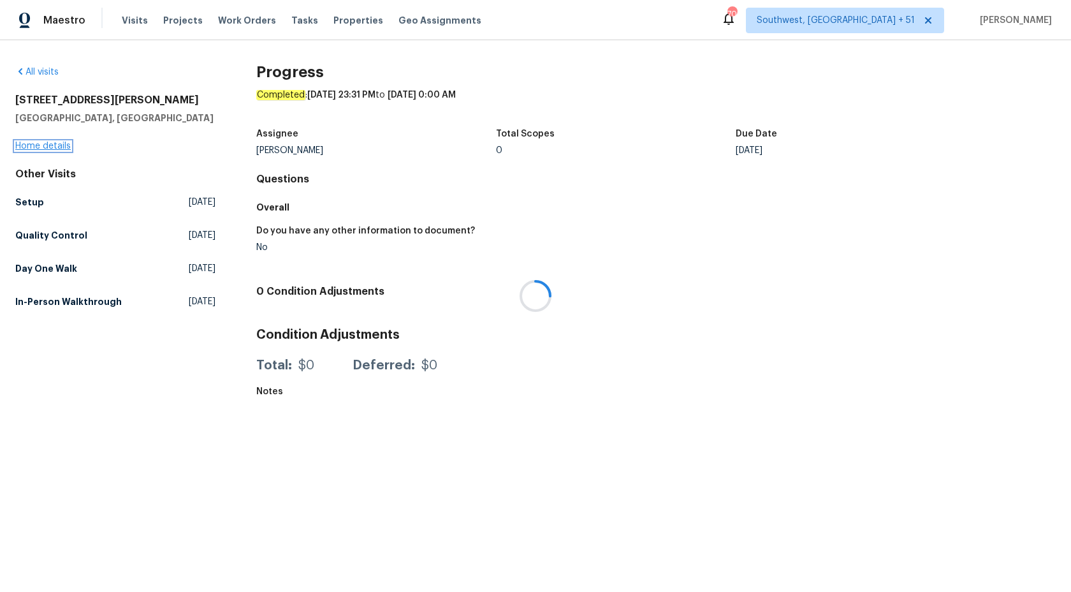
click at [34, 147] on link "Home details" at bounding box center [42, 146] width 55 height 9
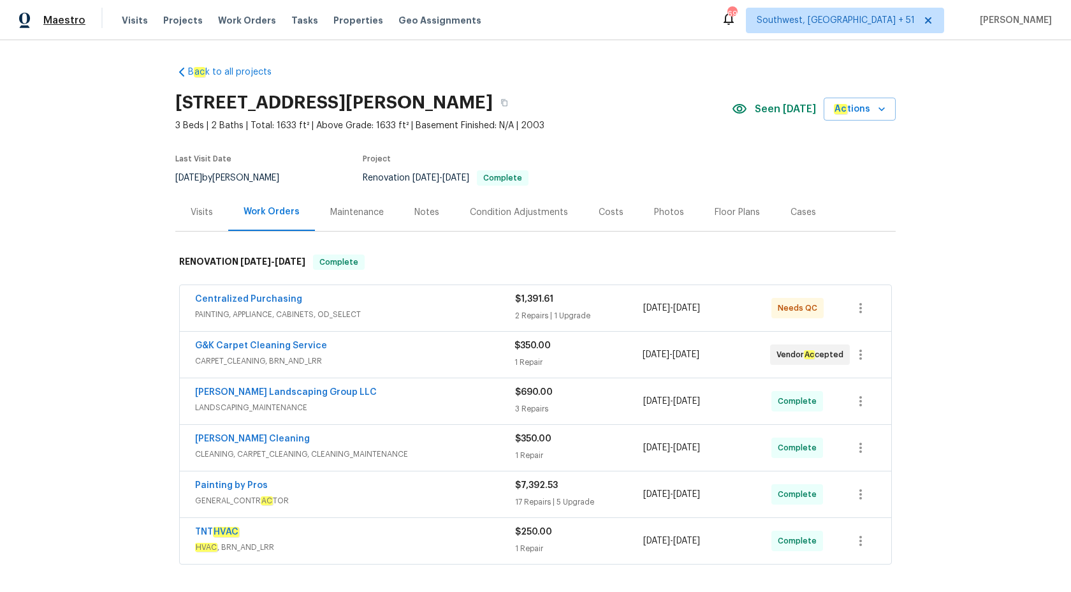
click at [54, 19] on span "Maestro" at bounding box center [64, 20] width 42 height 13
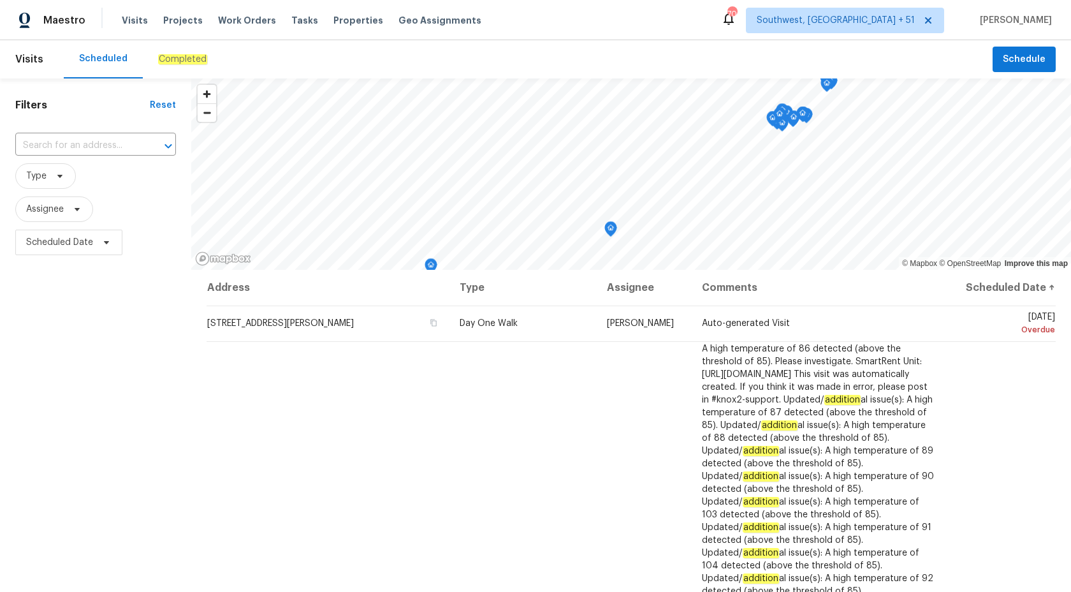
click at [187, 66] on div "Completed" at bounding box center [183, 59] width 80 height 38
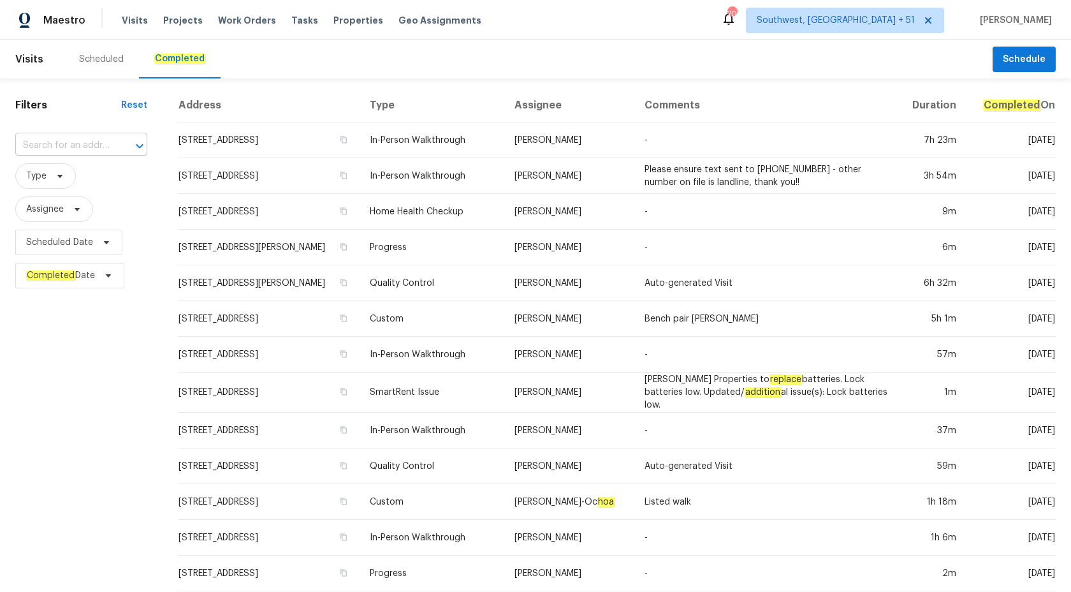
click at [46, 140] on input "text" at bounding box center [63, 146] width 96 height 20
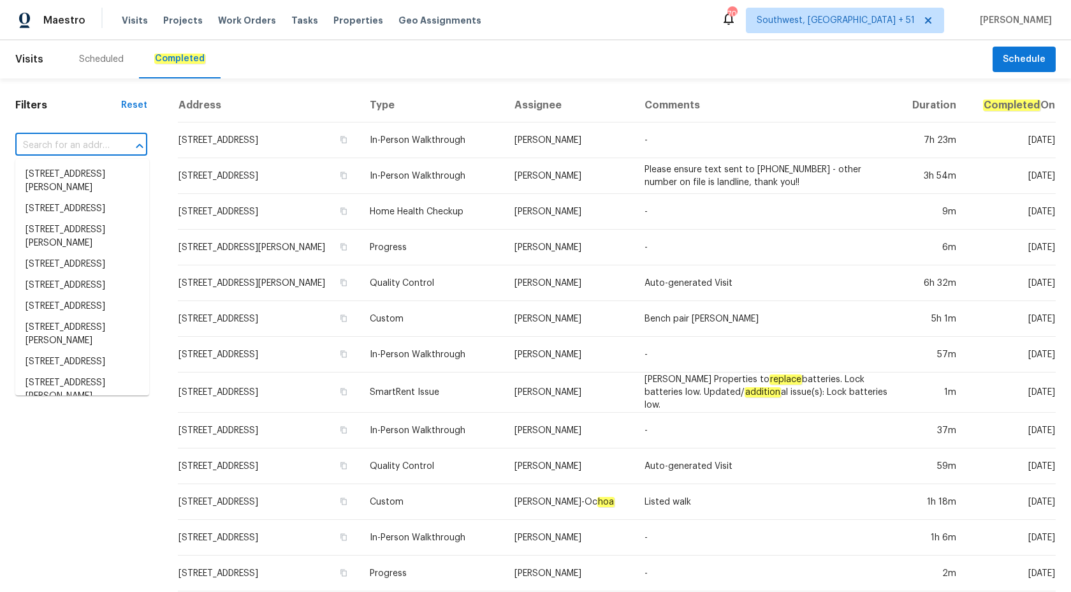
paste input "[STREET_ADDRESS]"
type input "[STREET_ADDRESS]"
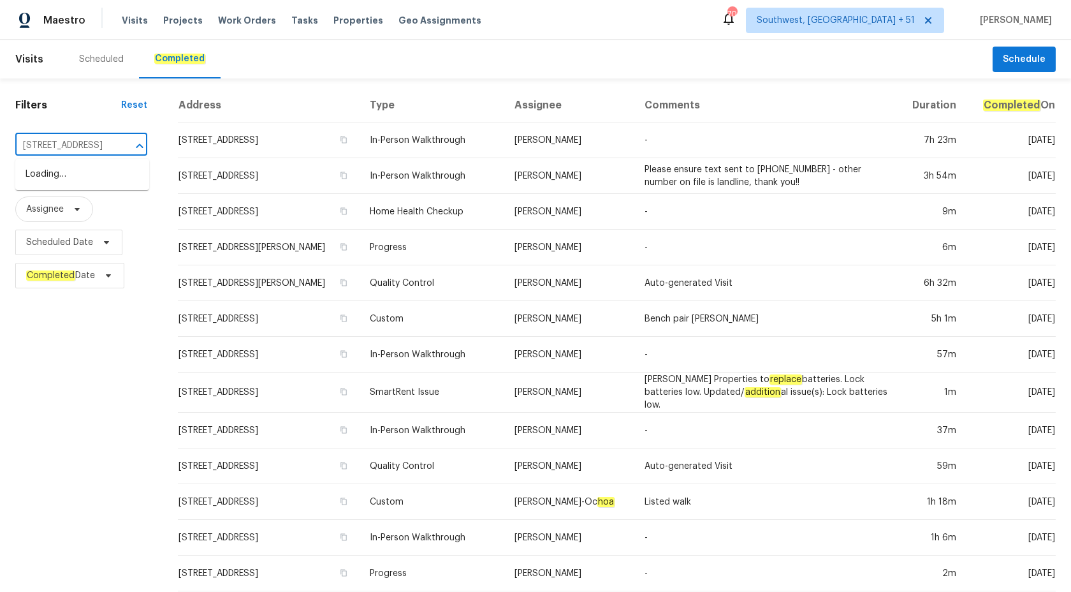
scroll to position [0, 96]
click at [73, 184] on li "[STREET_ADDRESS]" at bounding box center [82, 174] width 134 height 21
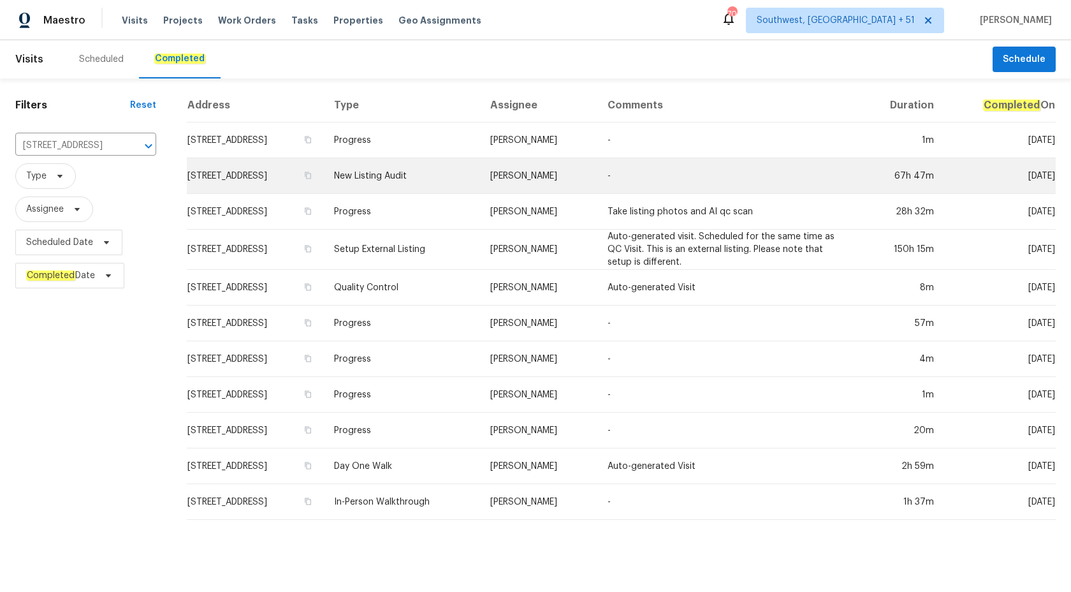
click at [663, 175] on td "-" at bounding box center [728, 176] width 261 height 36
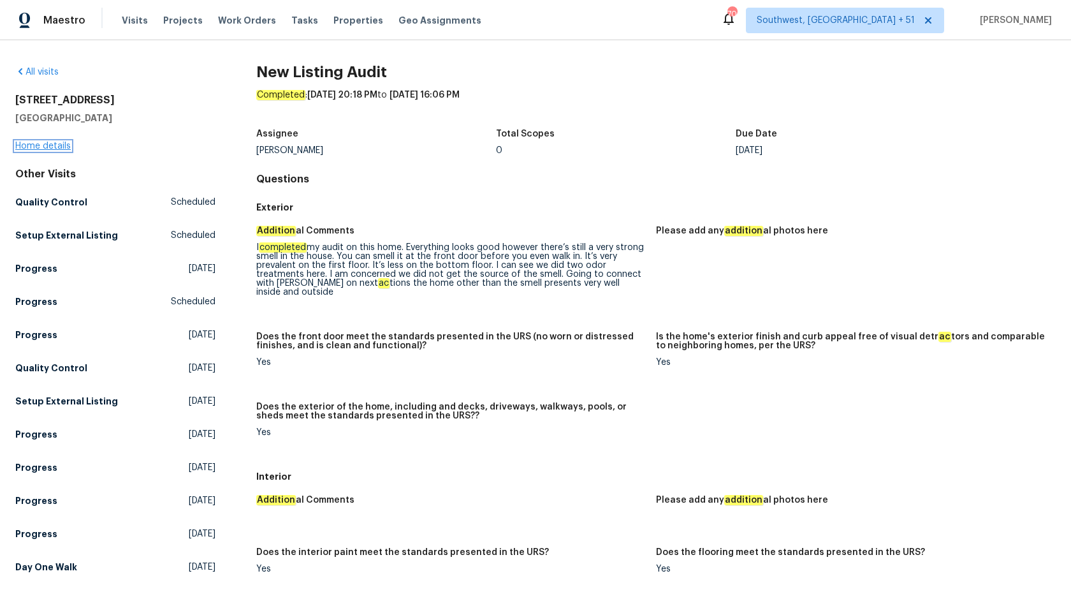
click at [42, 149] on link "Home details" at bounding box center [42, 146] width 55 height 9
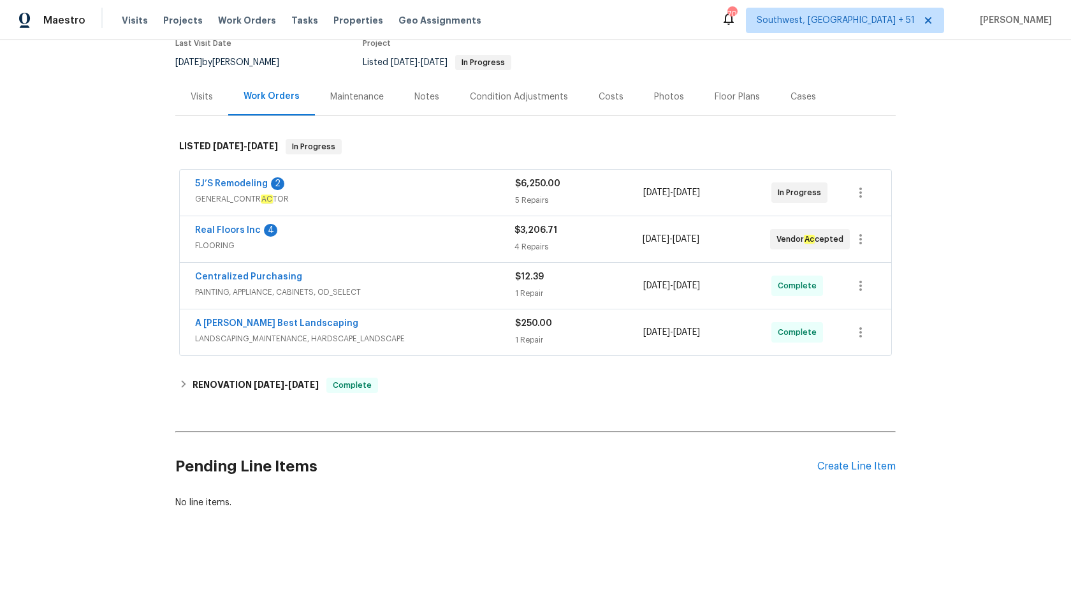
scroll to position [119, 0]
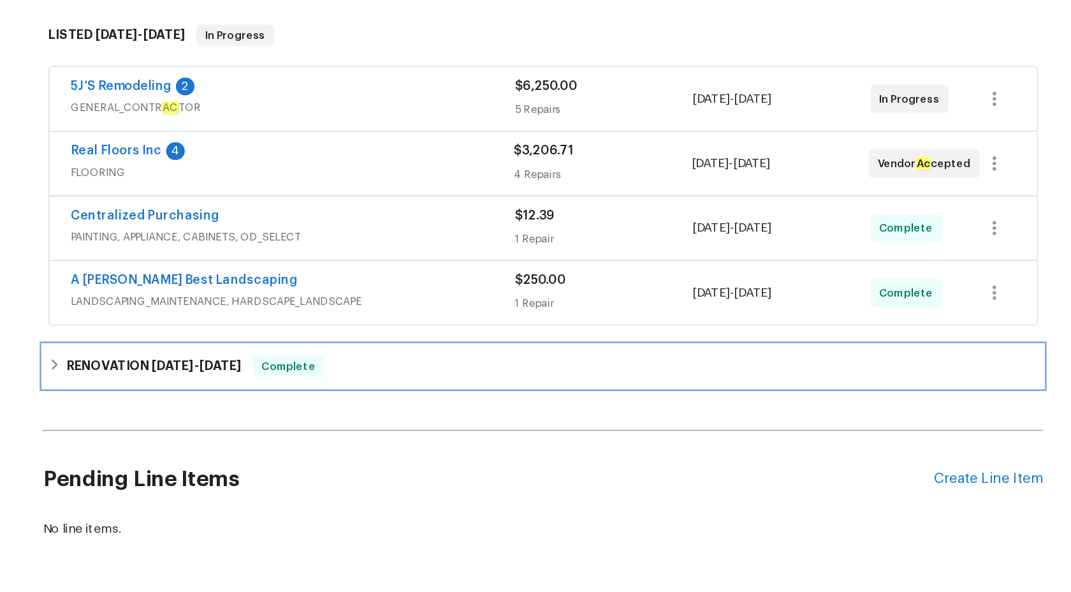
click at [426, 390] on div "RENOVATION [DATE] - [DATE] Complete" at bounding box center [535, 381] width 721 height 31
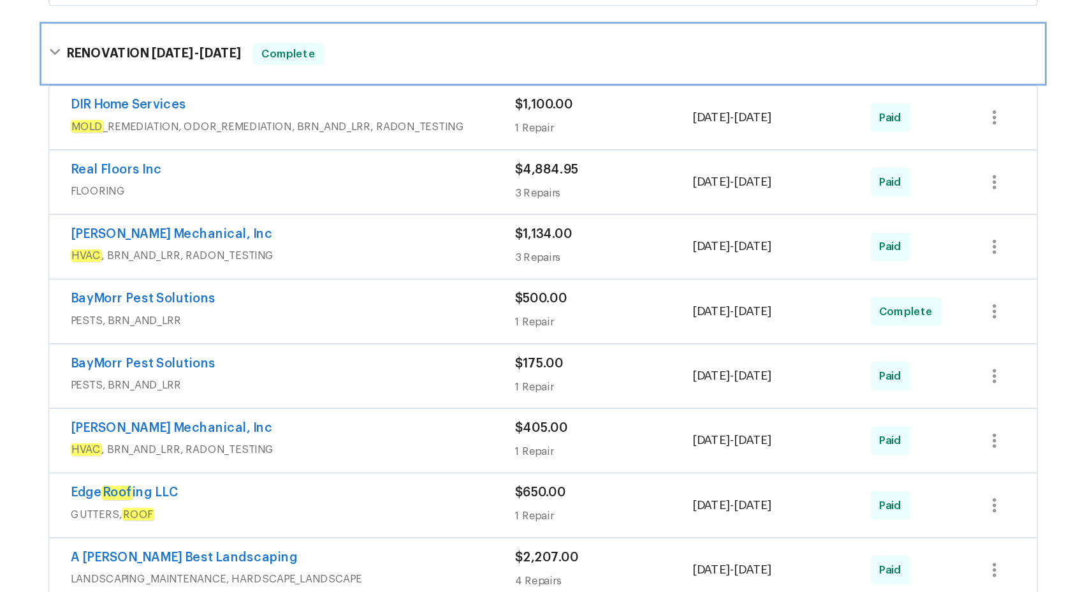
scroll to position [367, 0]
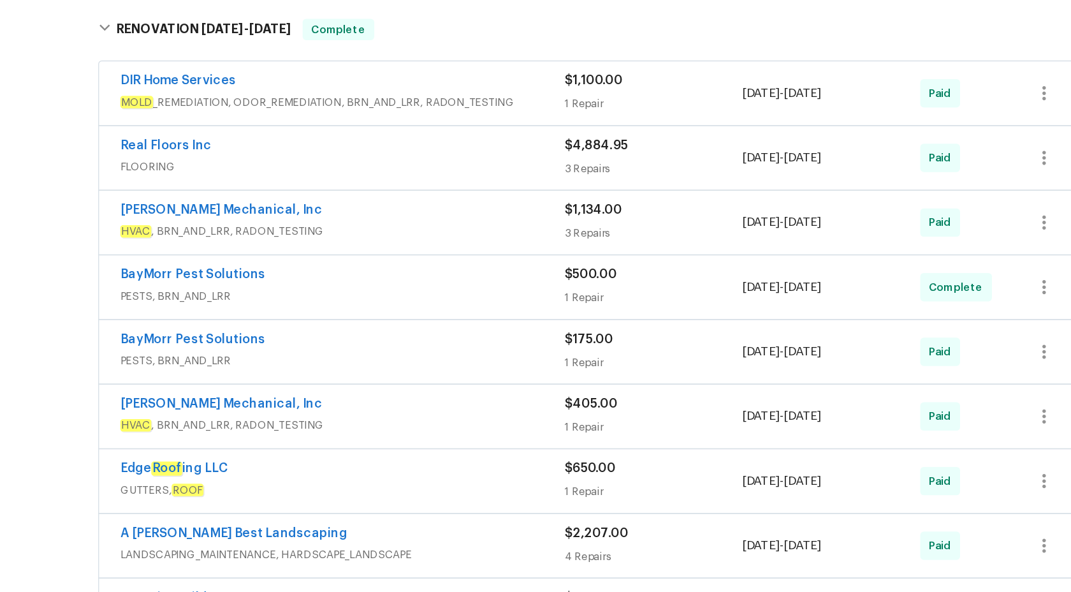
click at [390, 390] on div "BayMorr Pest Solutions PESTS, BRN_AND_LRR $175.00 1 Repair [DATE] - [DATE] Paid" at bounding box center [536, 371] width 712 height 46
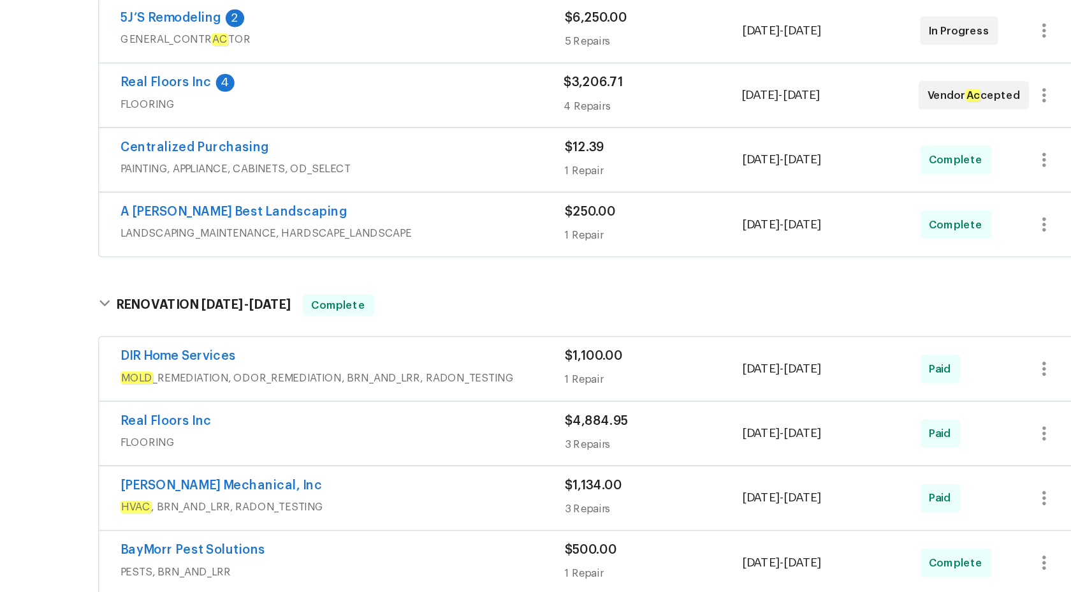
scroll to position [89, 0]
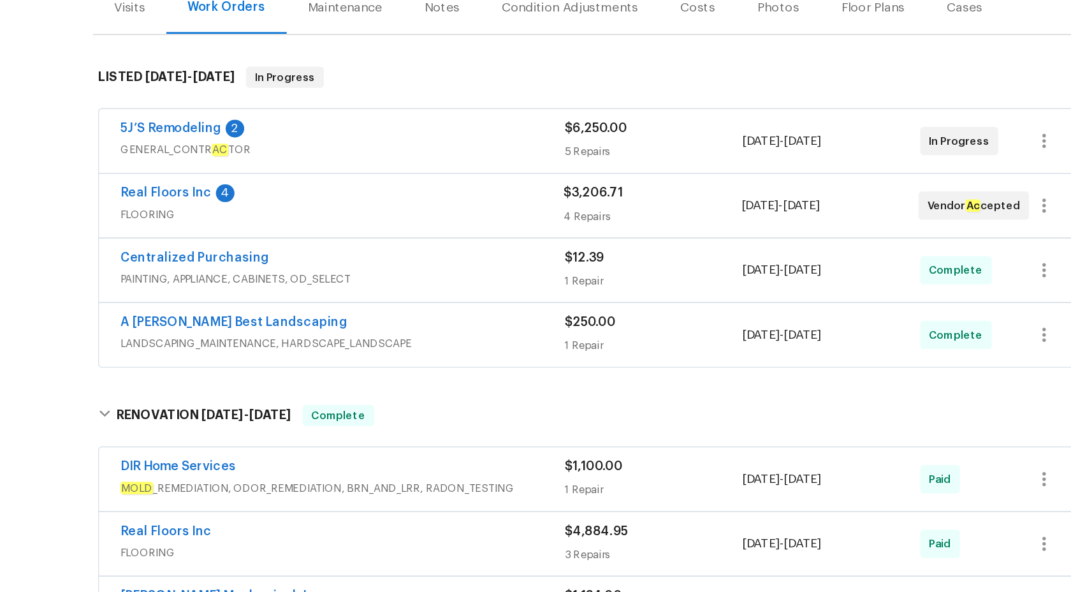
click at [488, 358] on div "A [PERSON_NAME] Best Landscaping" at bounding box center [355, 351] width 320 height 15
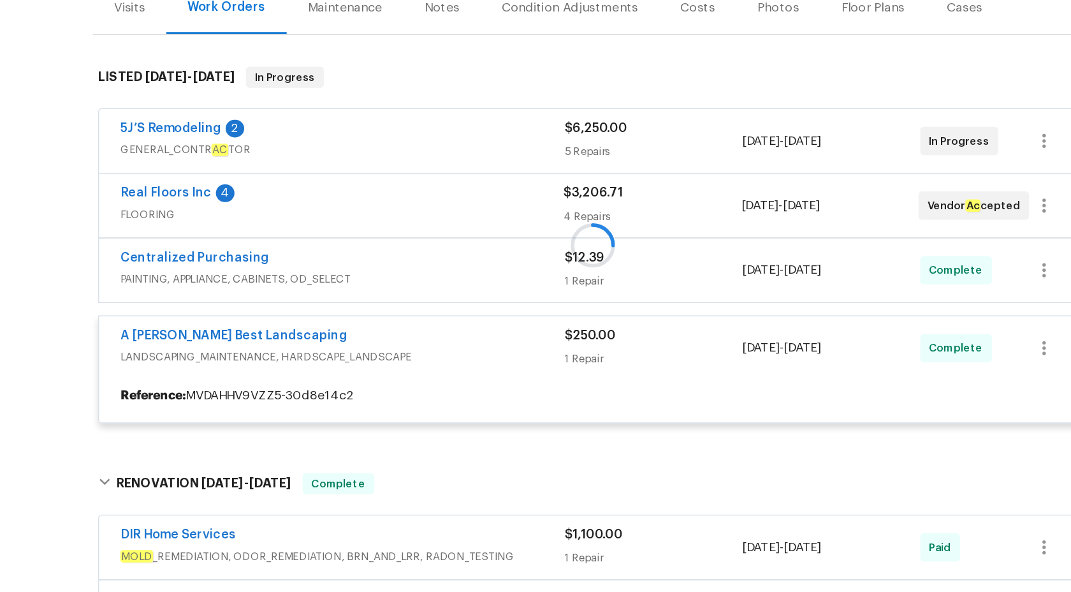
scroll to position [169, 0]
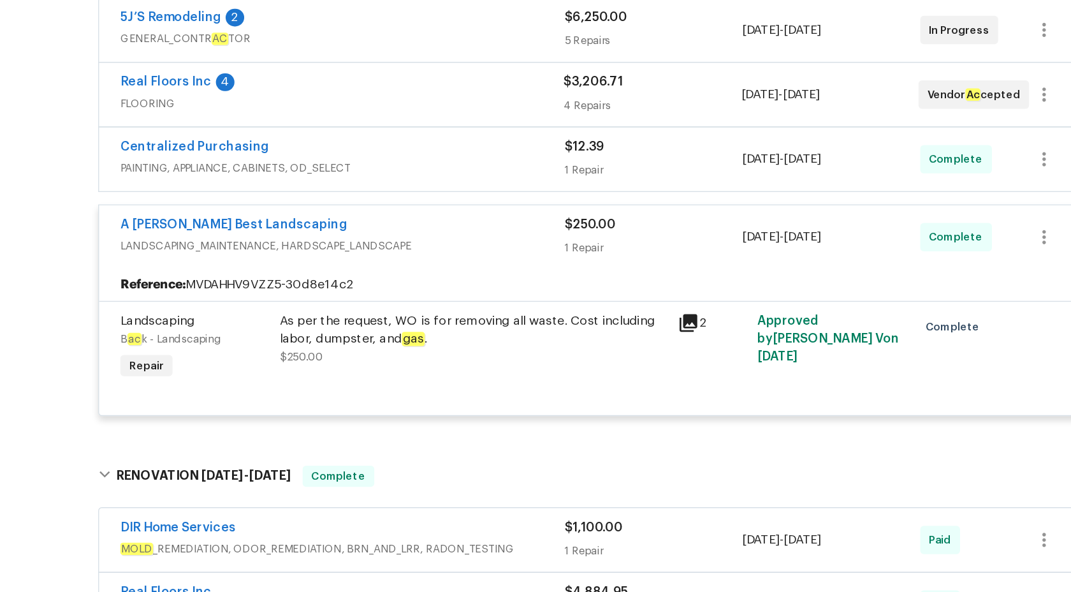
click at [507, 233] on span "PAINTING, APPLIANCE, CABINETS, OD_SELECT" at bounding box center [355, 238] width 320 height 13
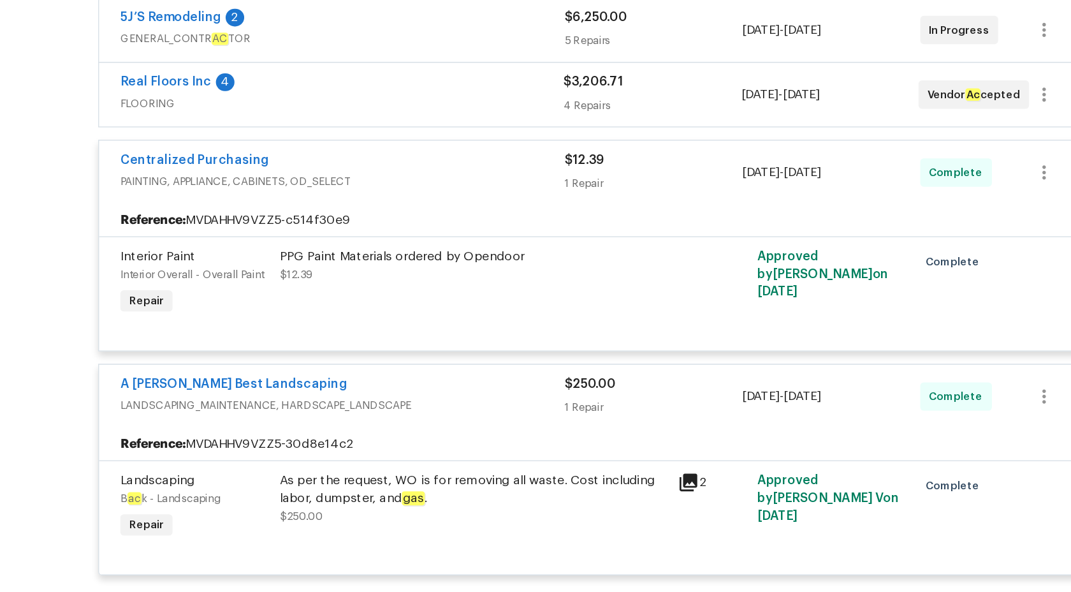
click at [499, 186] on span "FLOORING" at bounding box center [354, 192] width 319 height 13
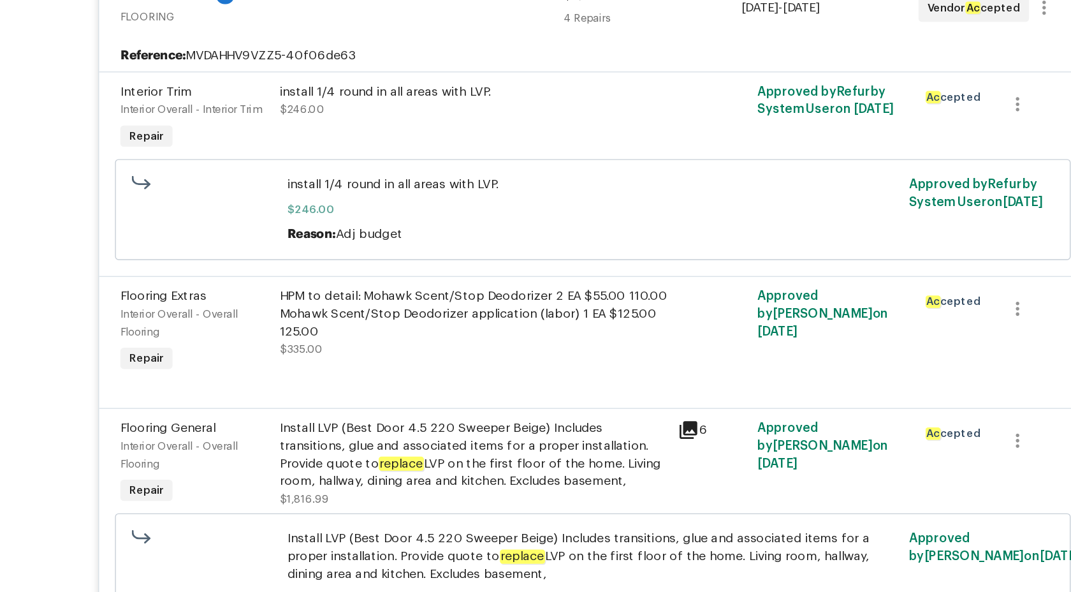
scroll to position [0, 0]
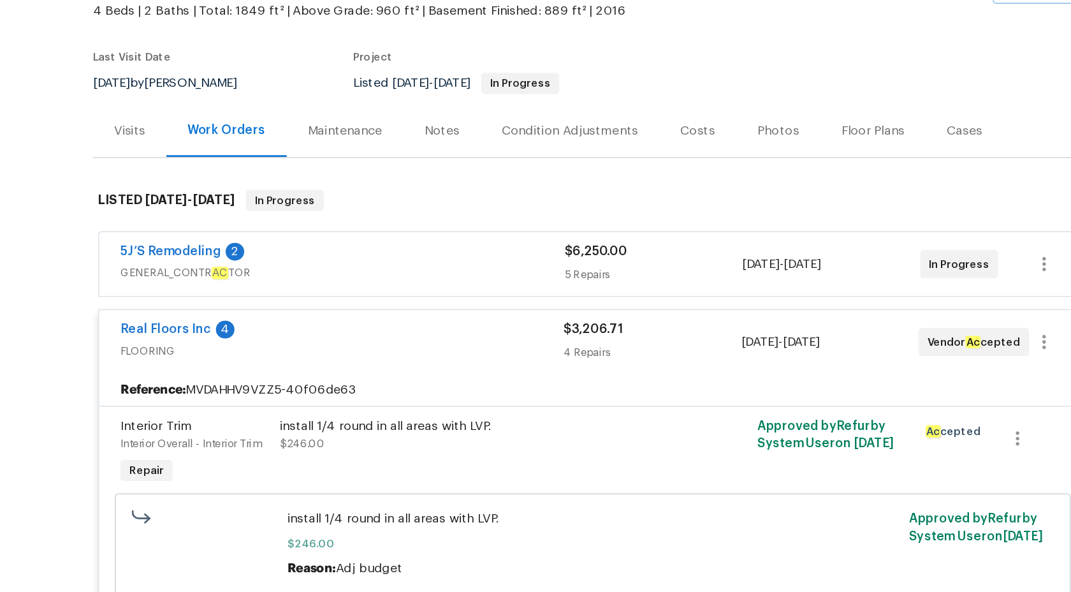
click at [462, 311] on span "GENERAL_CONTR AC TOR" at bounding box center [355, 314] width 320 height 13
